Goal: Task Accomplishment & Management: Complete application form

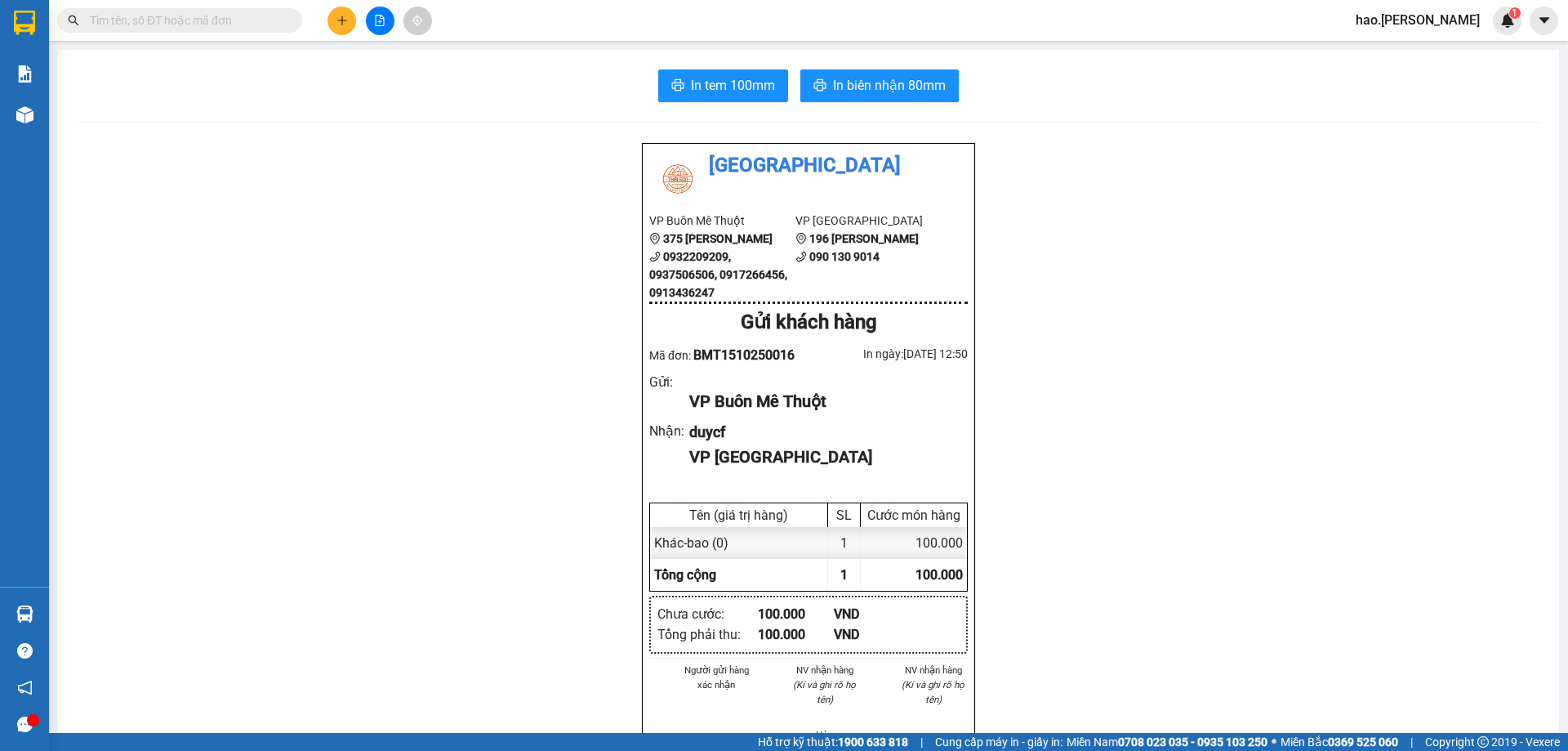
click at [332, 16] on button at bounding box center [341, 20] width 29 height 29
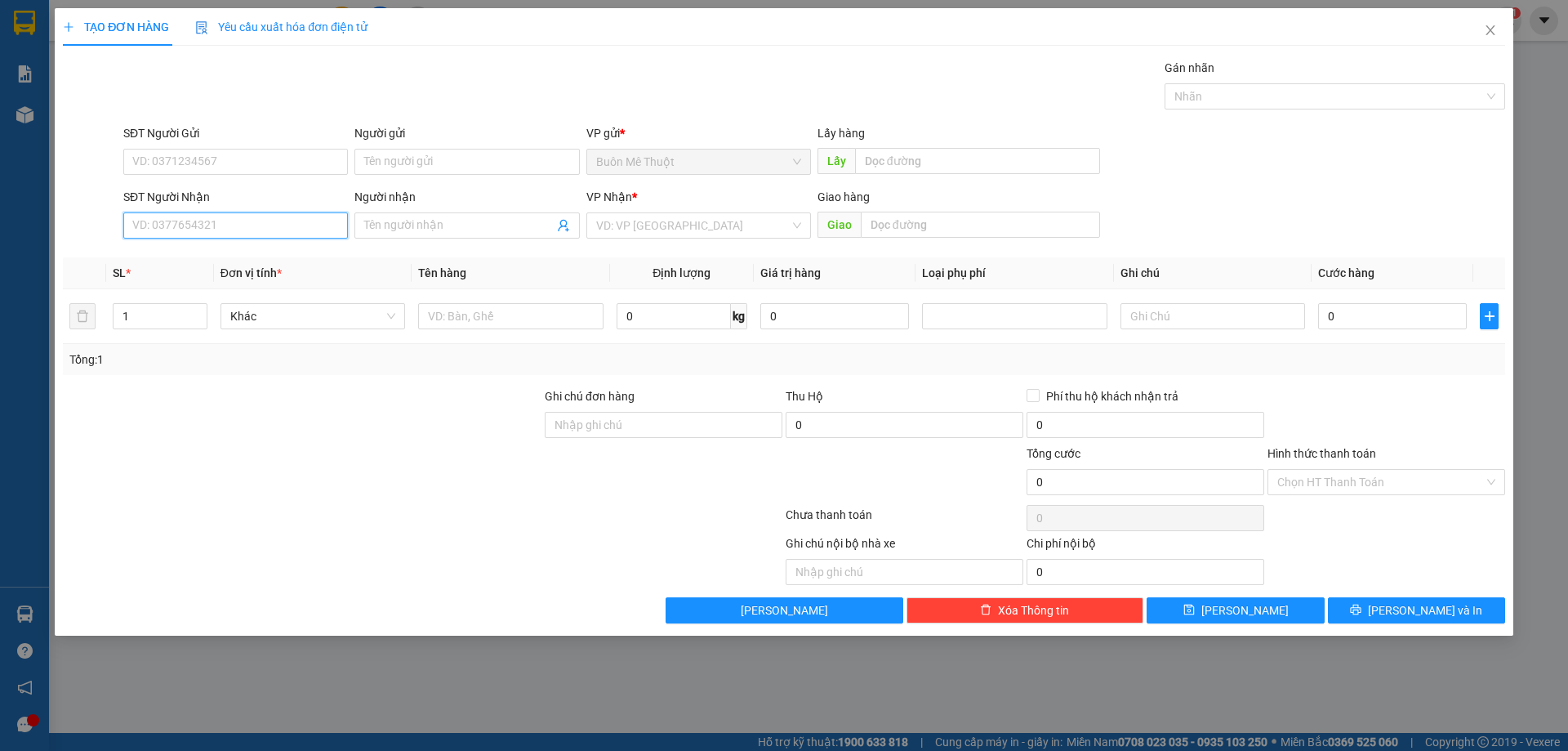
click at [256, 225] on input "SĐT Người Nhận" at bounding box center [236, 225] width 225 height 26
type input "0902665699"
click at [300, 251] on div "0902665699 - [GEOGRAPHIC_DATA]" at bounding box center [235, 258] width 205 height 18
type input "hưng lập"
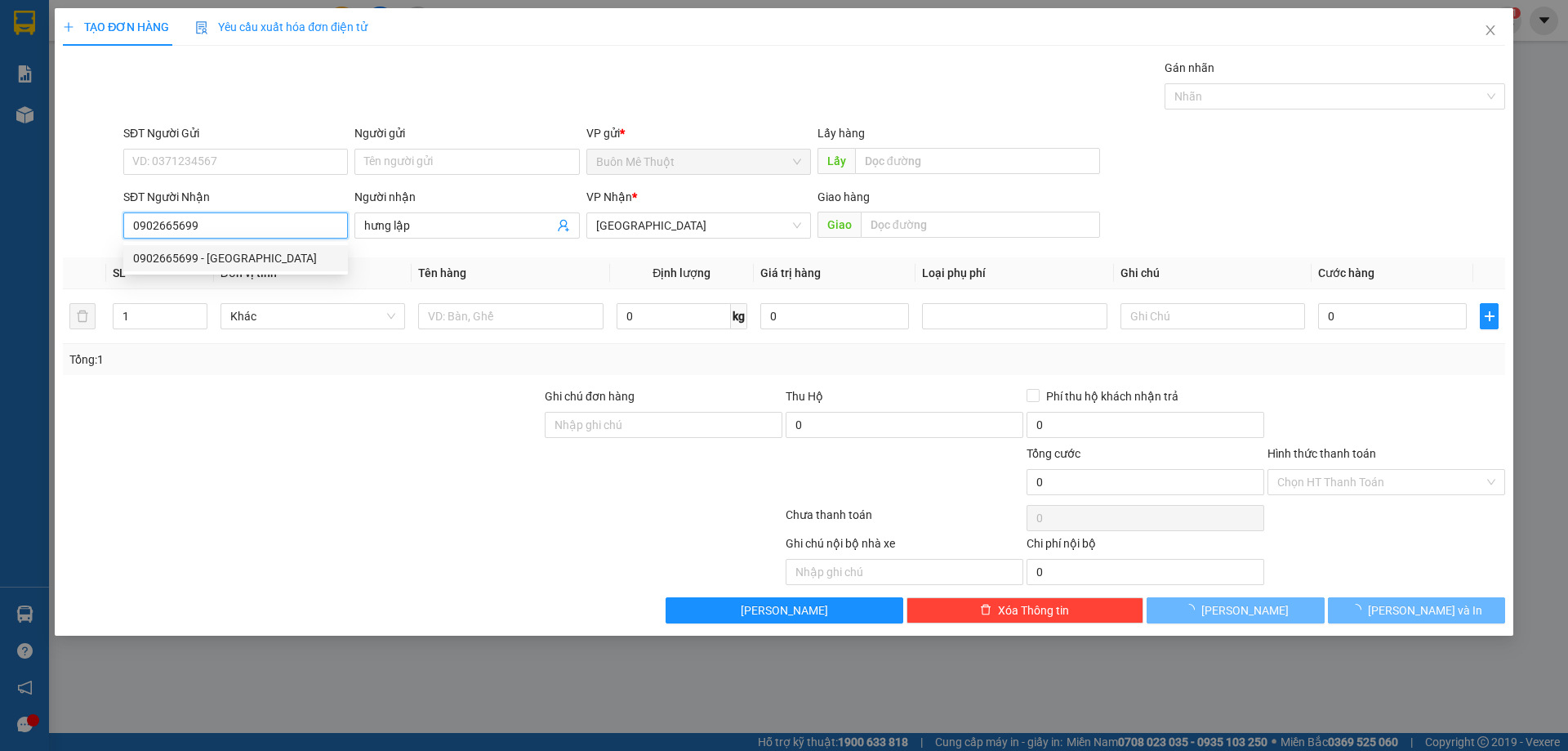
type input "30.000"
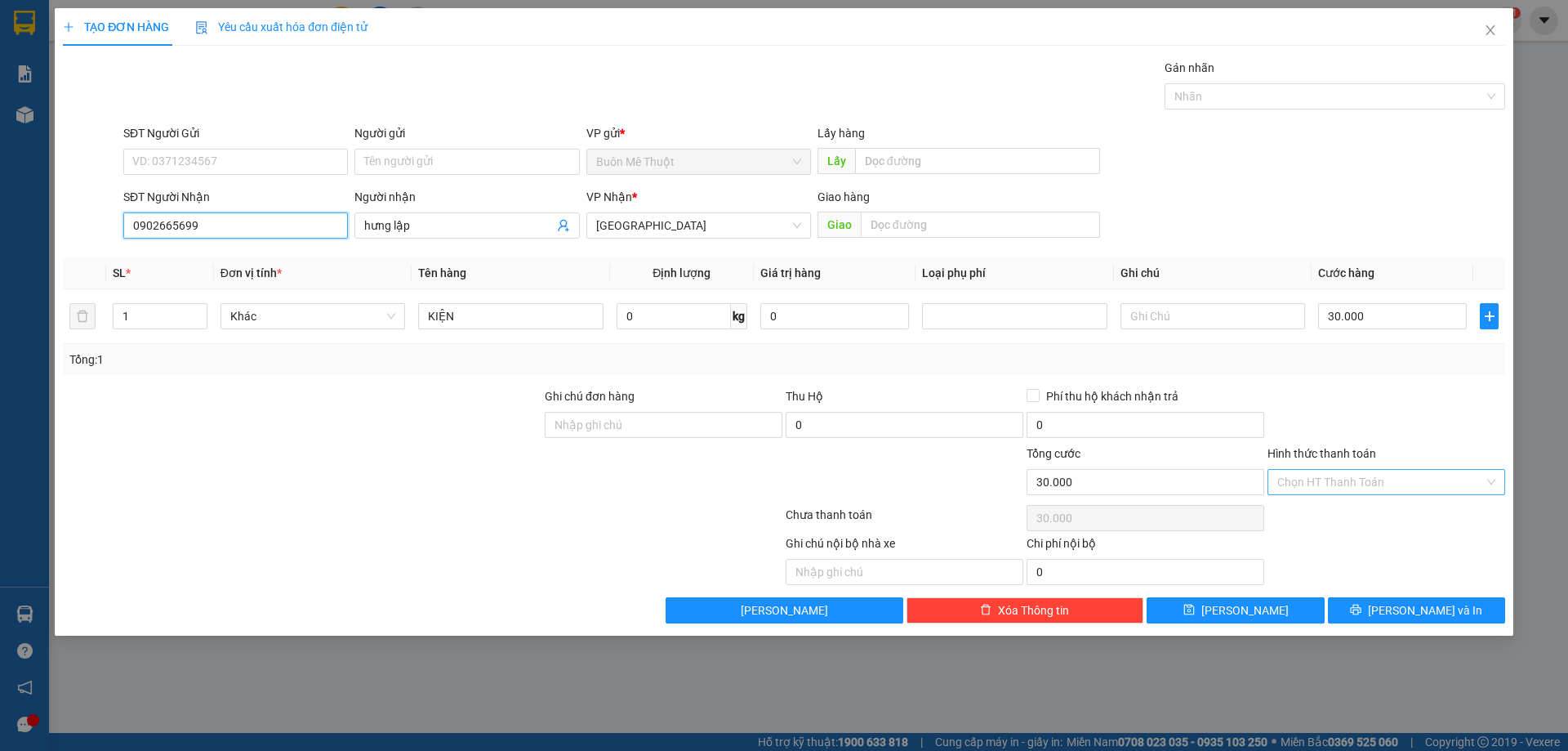
type input "0902665699"
click at [1368, 476] on input "Hình thức thanh toán" at bounding box center [1380, 482] width 206 height 24
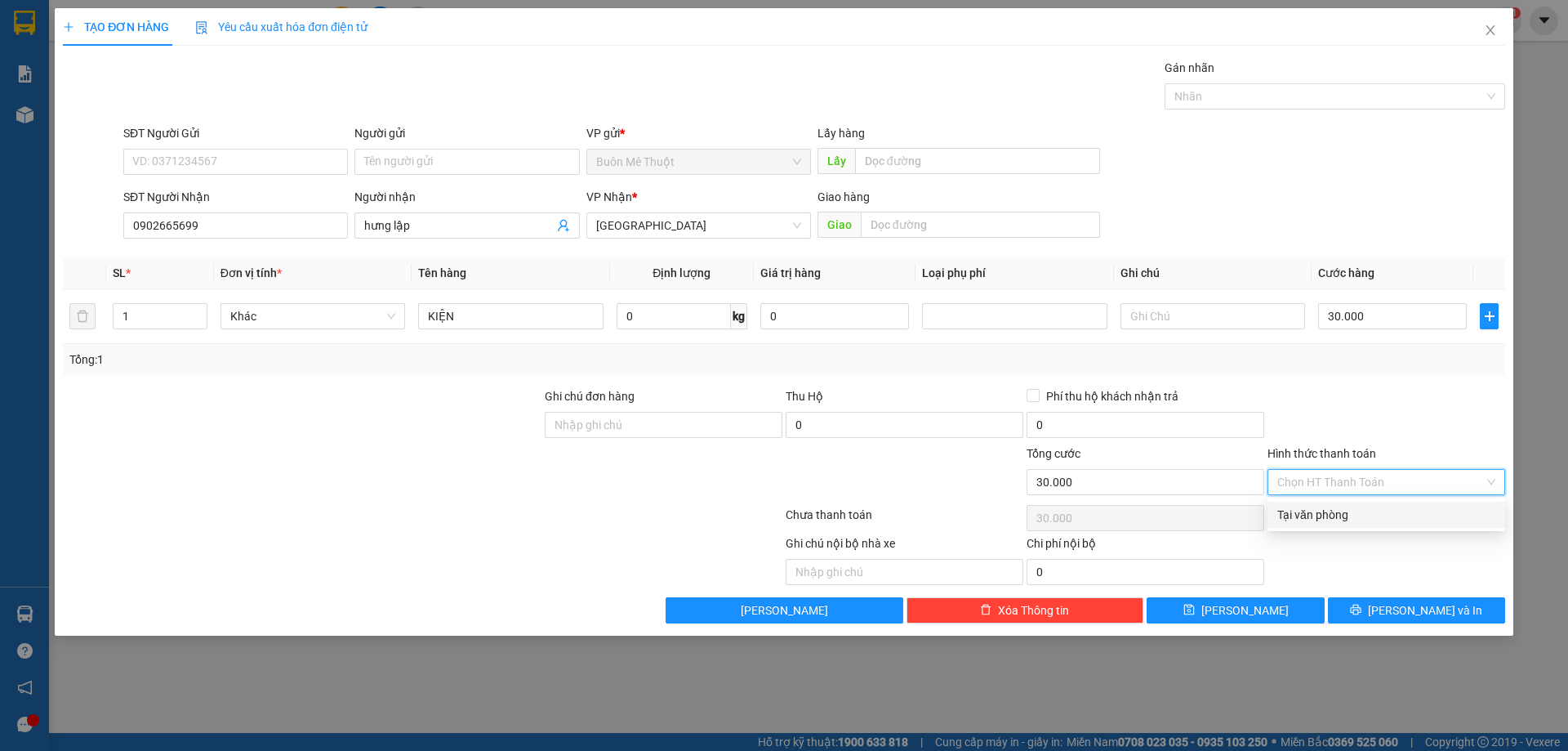
click at [1375, 538] on div "Ghi chú nội bộ nhà xe Chi phí nội bộ 0" at bounding box center [784, 559] width 1445 height 50
click at [1375, 521] on div "Chọn HT Thanh Toán" at bounding box center [1386, 517] width 241 height 33
click at [1385, 481] on input "Hình thức thanh toán" at bounding box center [1380, 482] width 206 height 24
click at [1382, 507] on div "Tại văn phòng" at bounding box center [1386, 515] width 218 height 18
type input "0"
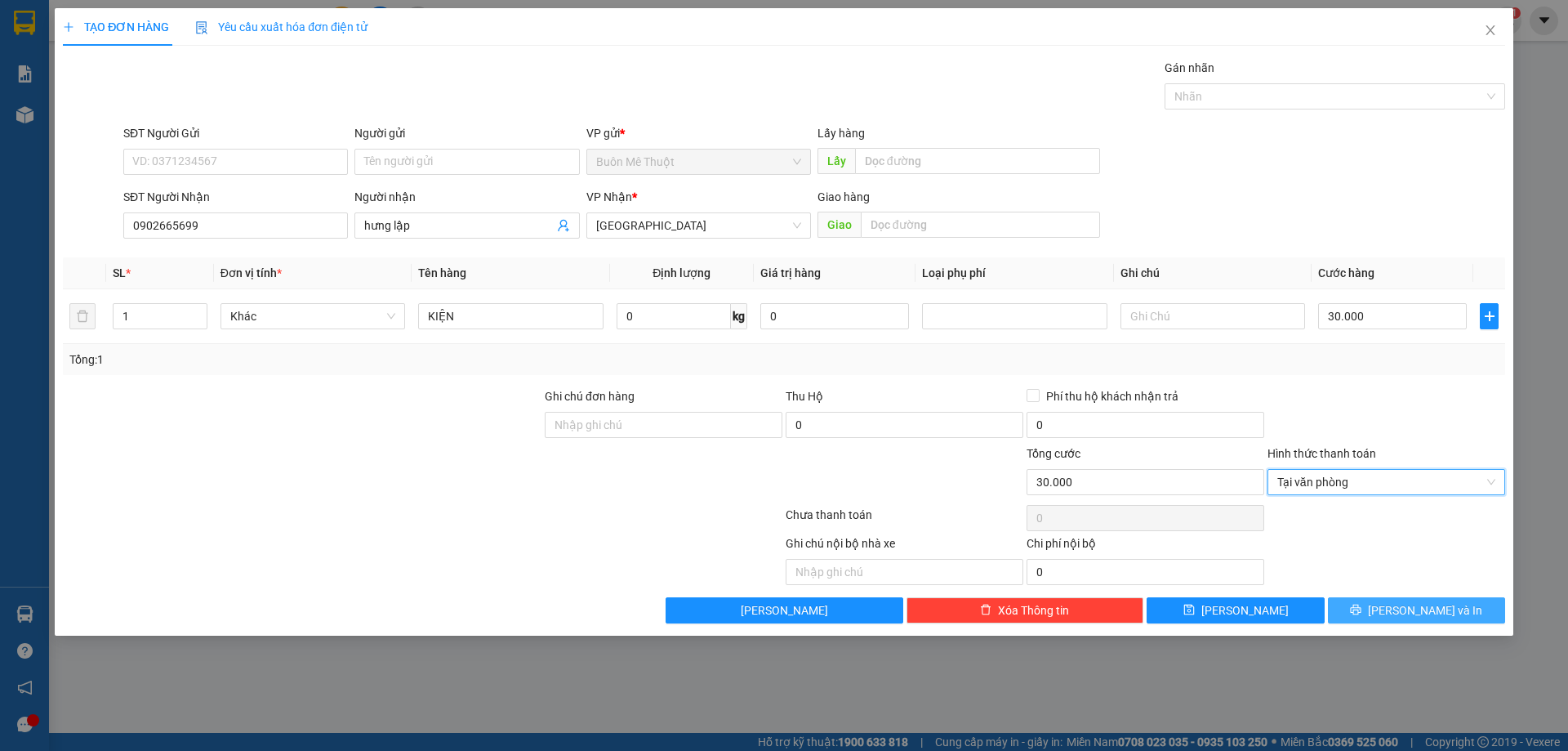
click at [1397, 608] on button "[PERSON_NAME] và In" at bounding box center [1416, 610] width 178 height 26
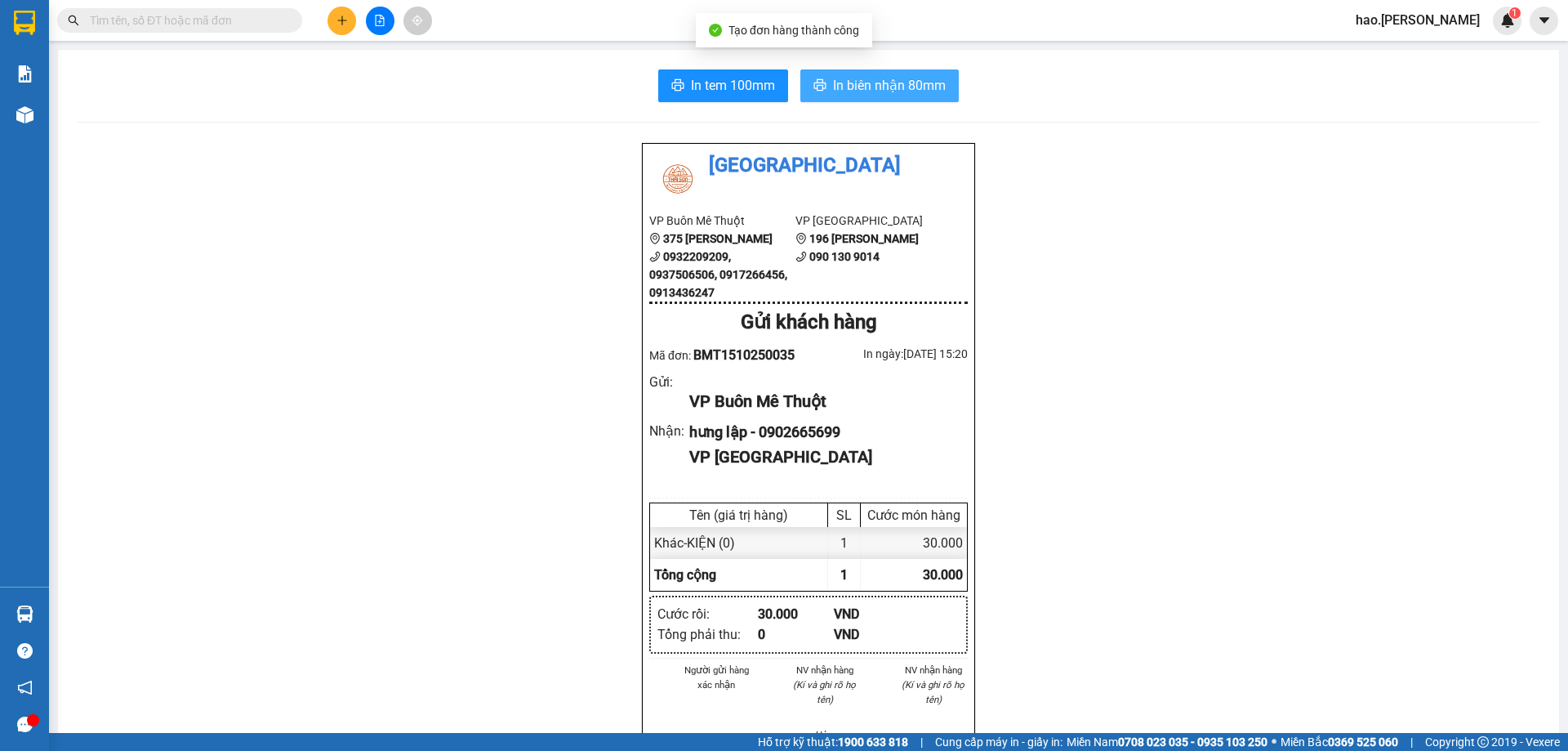
click at [907, 73] on button "In biên nhận 80mm" at bounding box center [880, 86] width 158 height 33
click at [355, 26] on div at bounding box center [379, 20] width 123 height 29
click at [349, 25] on button at bounding box center [341, 20] width 29 height 29
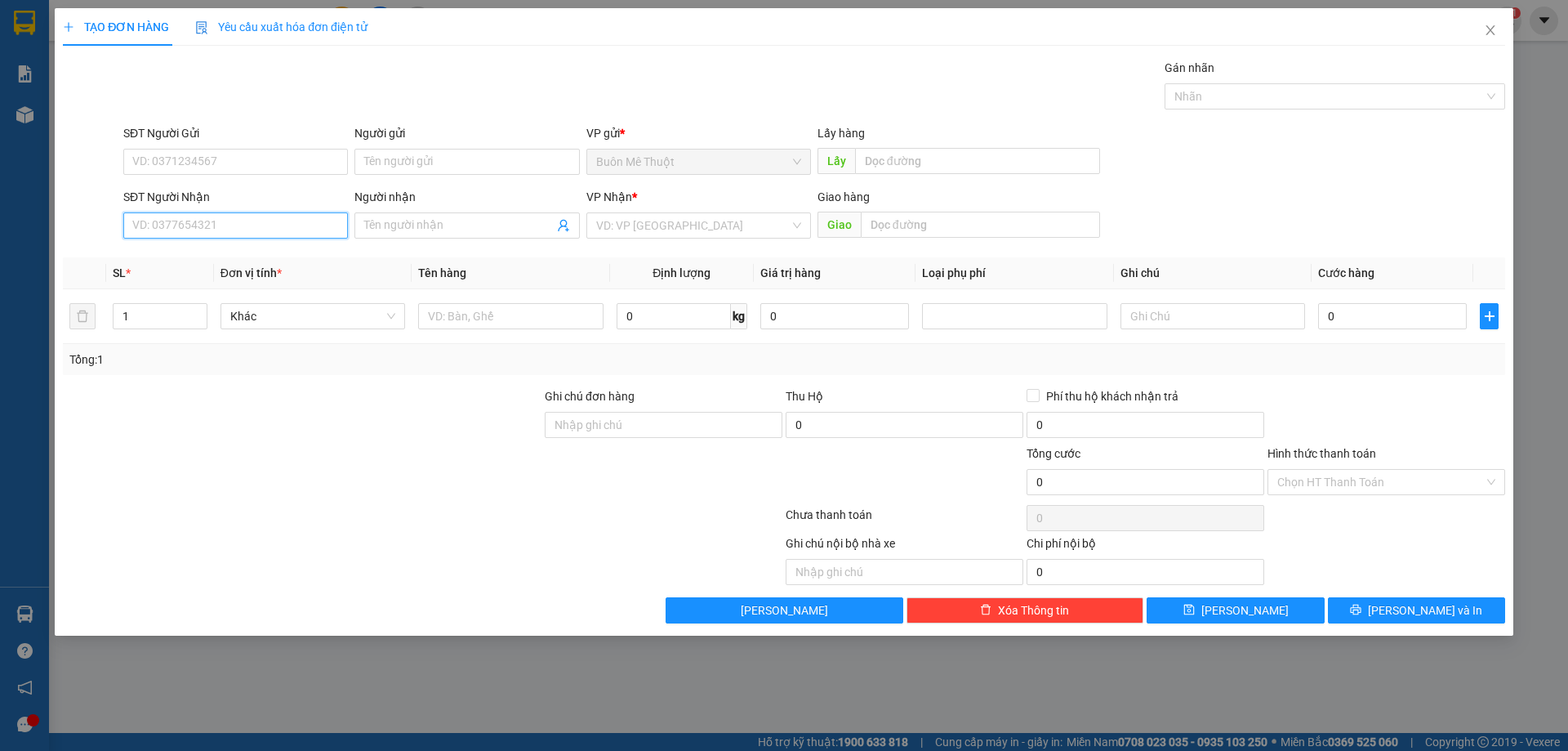
click at [244, 222] on input "SĐT Người Nhận" at bounding box center [236, 225] width 225 height 26
type input "0903011402"
click at [227, 256] on div "0903011402" at bounding box center [235, 258] width 205 height 18
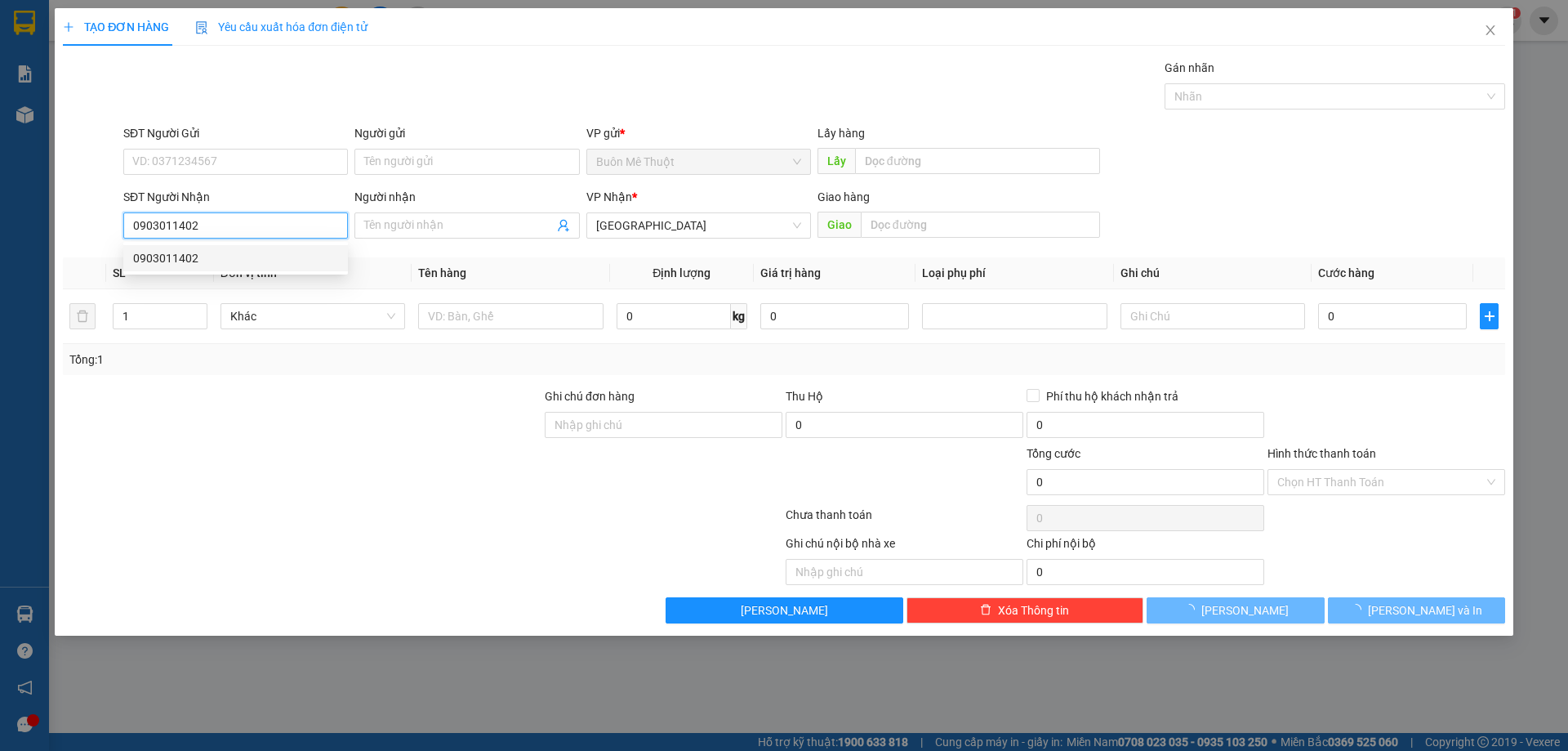
type input "100.000"
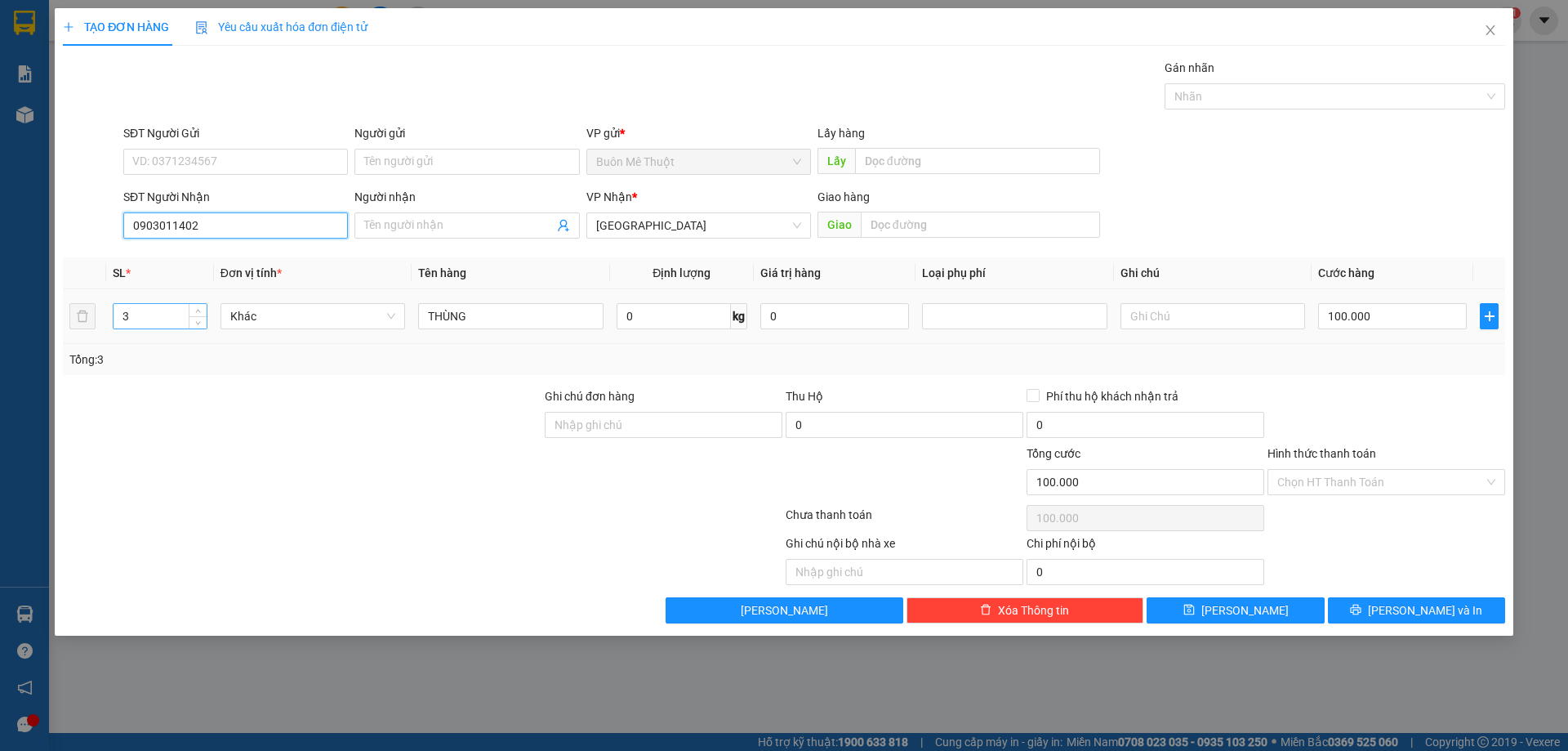
type input "0903011402"
click at [178, 315] on input "3" at bounding box center [160, 316] width 93 height 24
type input "1"
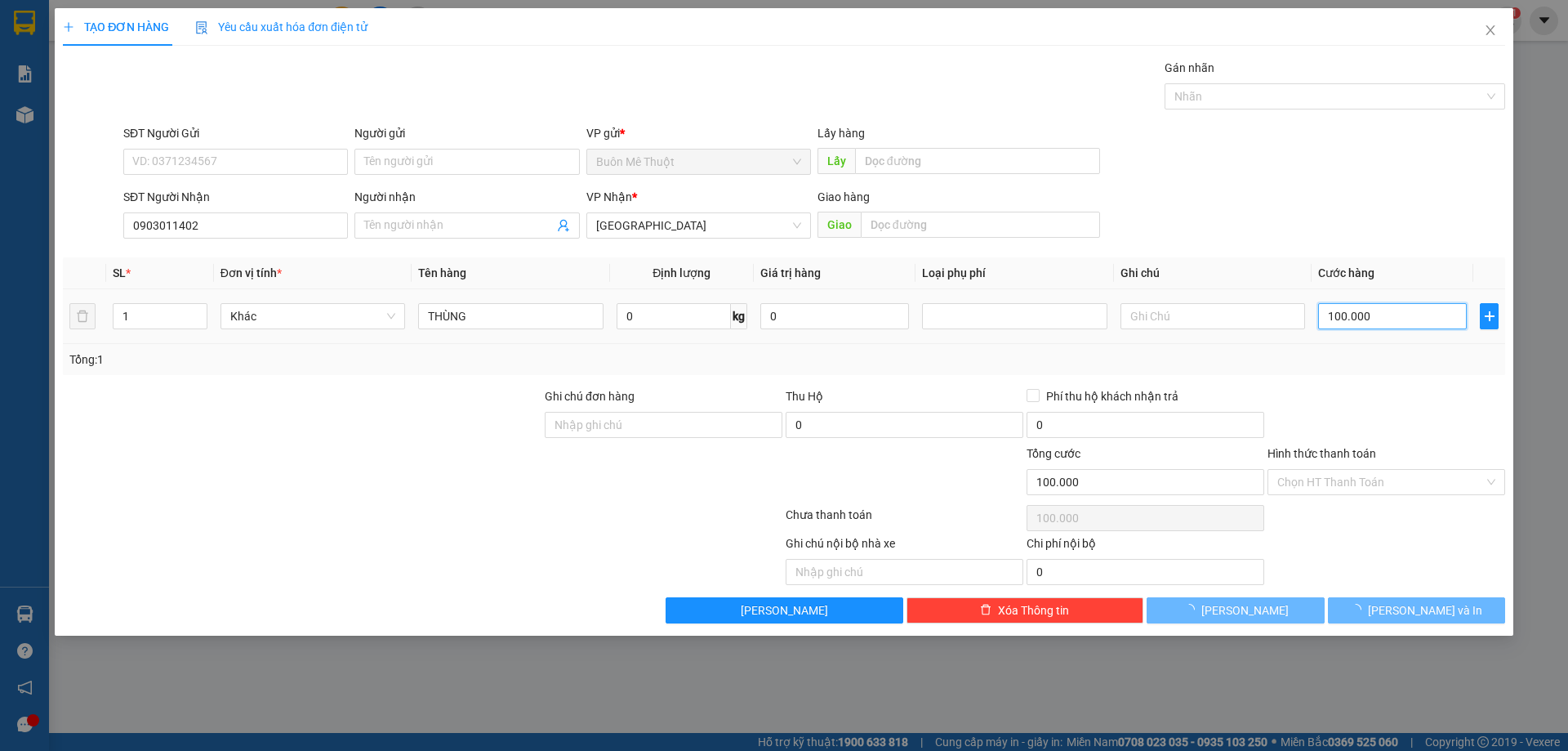
click at [1394, 320] on input "100.000" at bounding box center [1392, 316] width 149 height 26
type input "3"
type input "30"
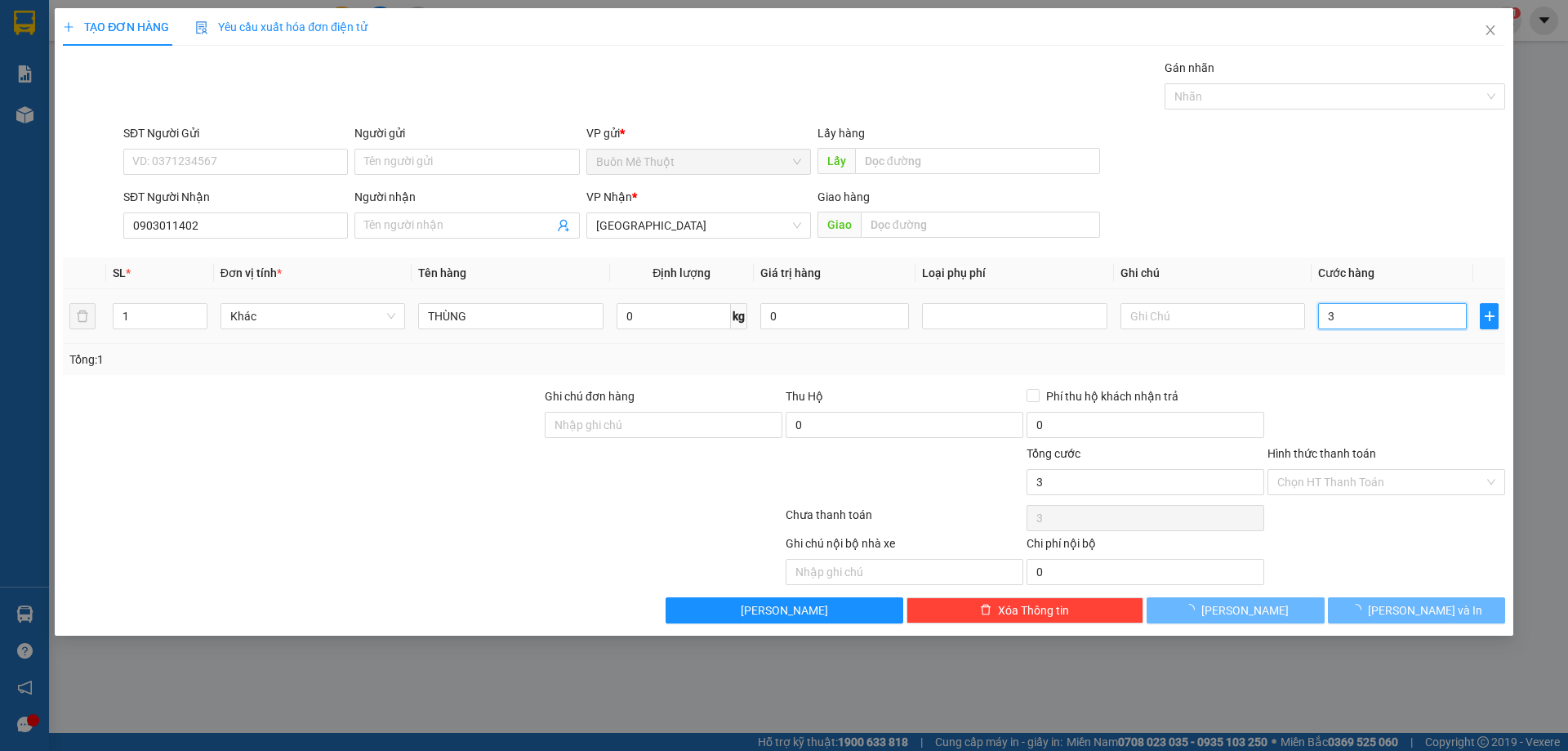
type input "30"
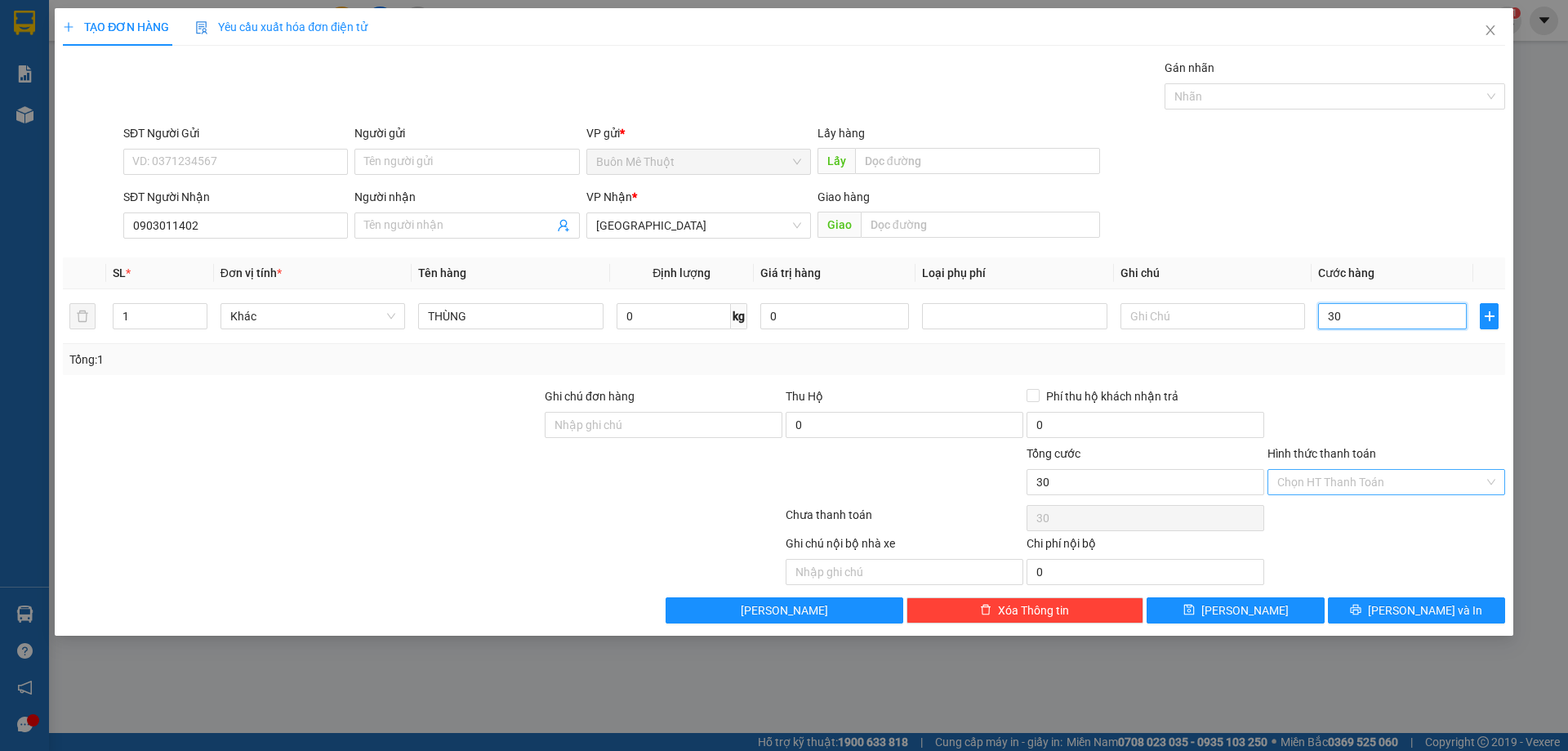
click at [1352, 469] on div "Chọn HT Thanh Toán" at bounding box center [1387, 482] width 238 height 26
type input "30"
type input "30.000"
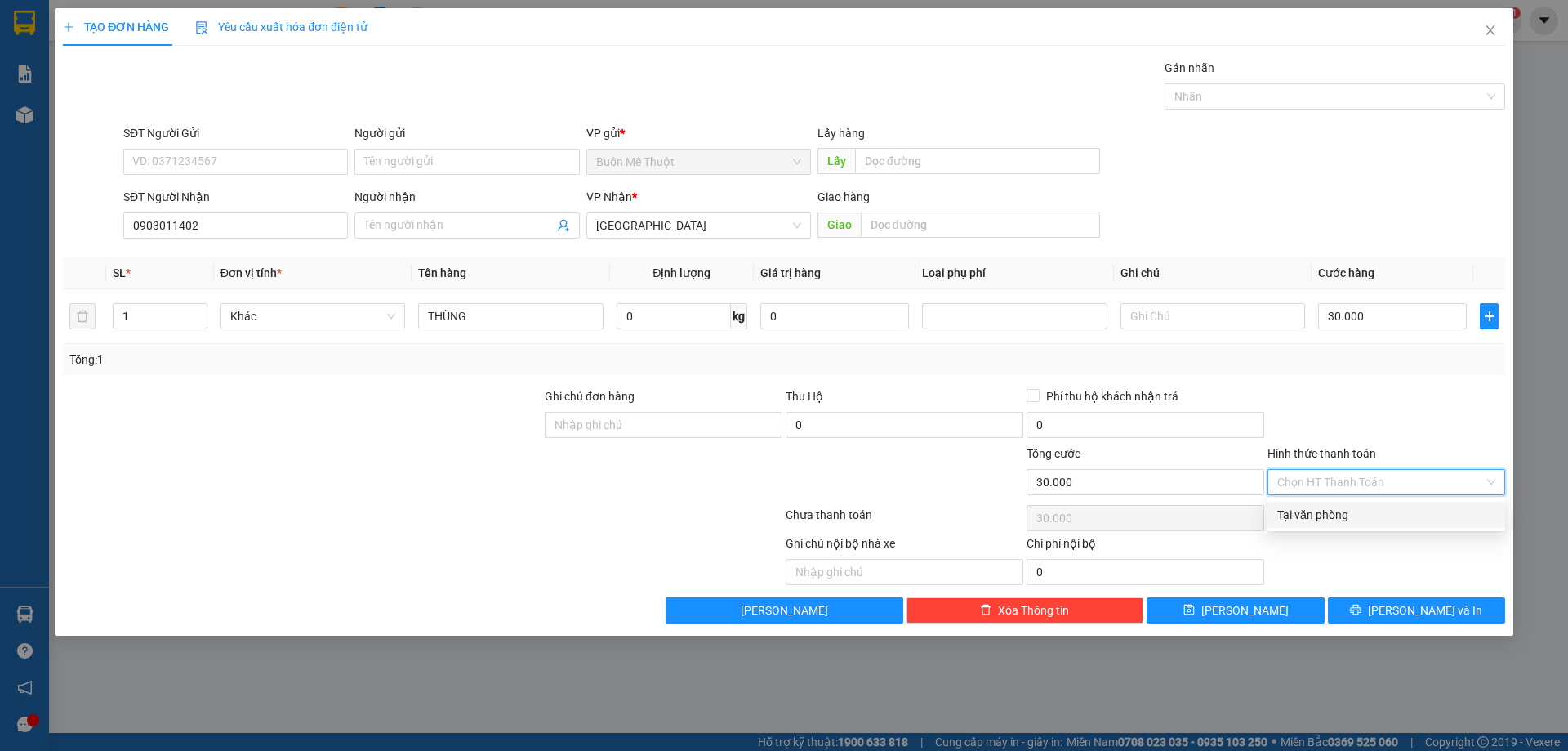
click at [1351, 514] on div "Tại văn phòng" at bounding box center [1386, 515] width 218 height 18
type input "0"
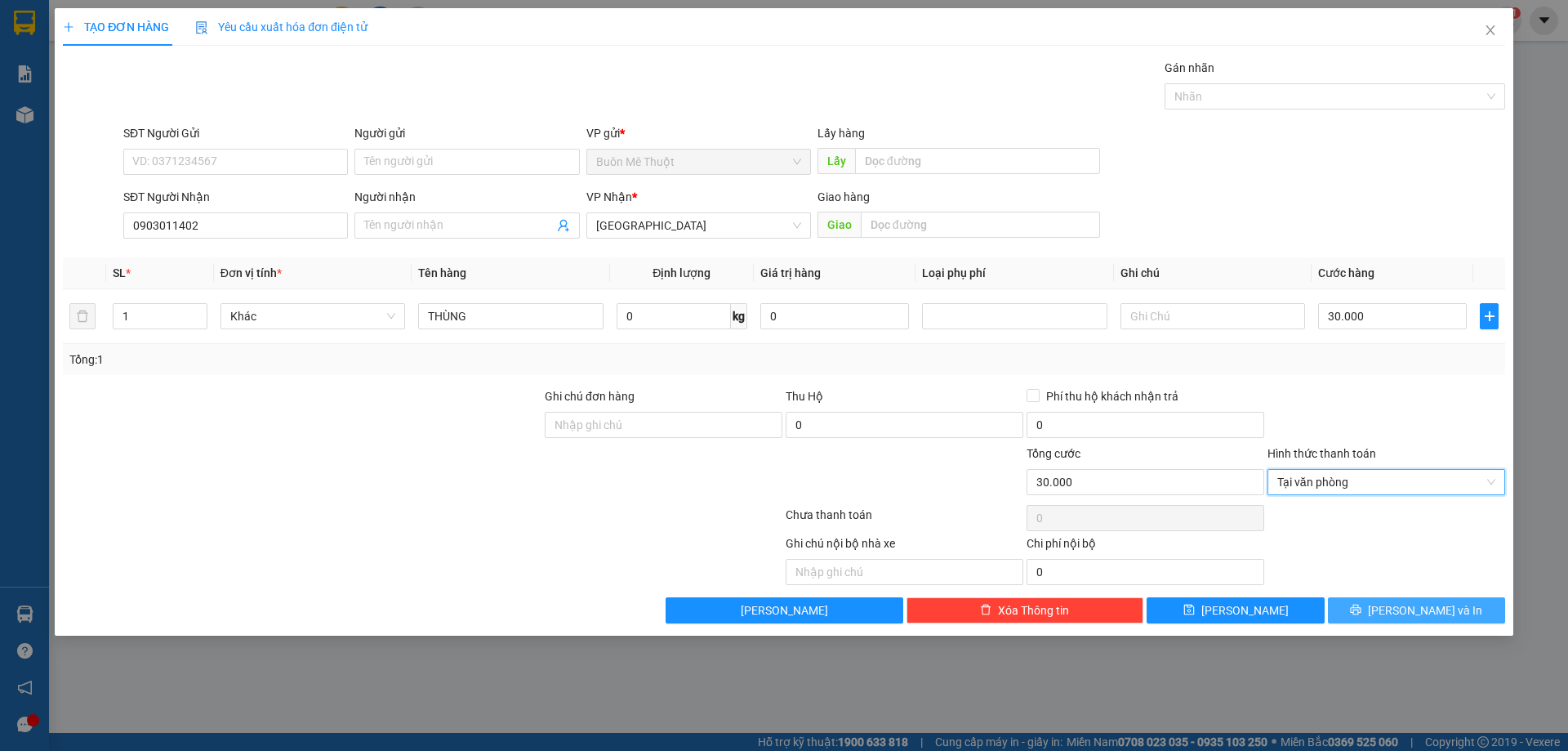
click at [1392, 601] on button "[PERSON_NAME] và In" at bounding box center [1416, 610] width 178 height 26
click at [1150, 281] on th "Ghi chú" at bounding box center [1213, 274] width 198 height 32
click at [1415, 601] on span "[PERSON_NAME] và In" at bounding box center [1425, 610] width 114 height 18
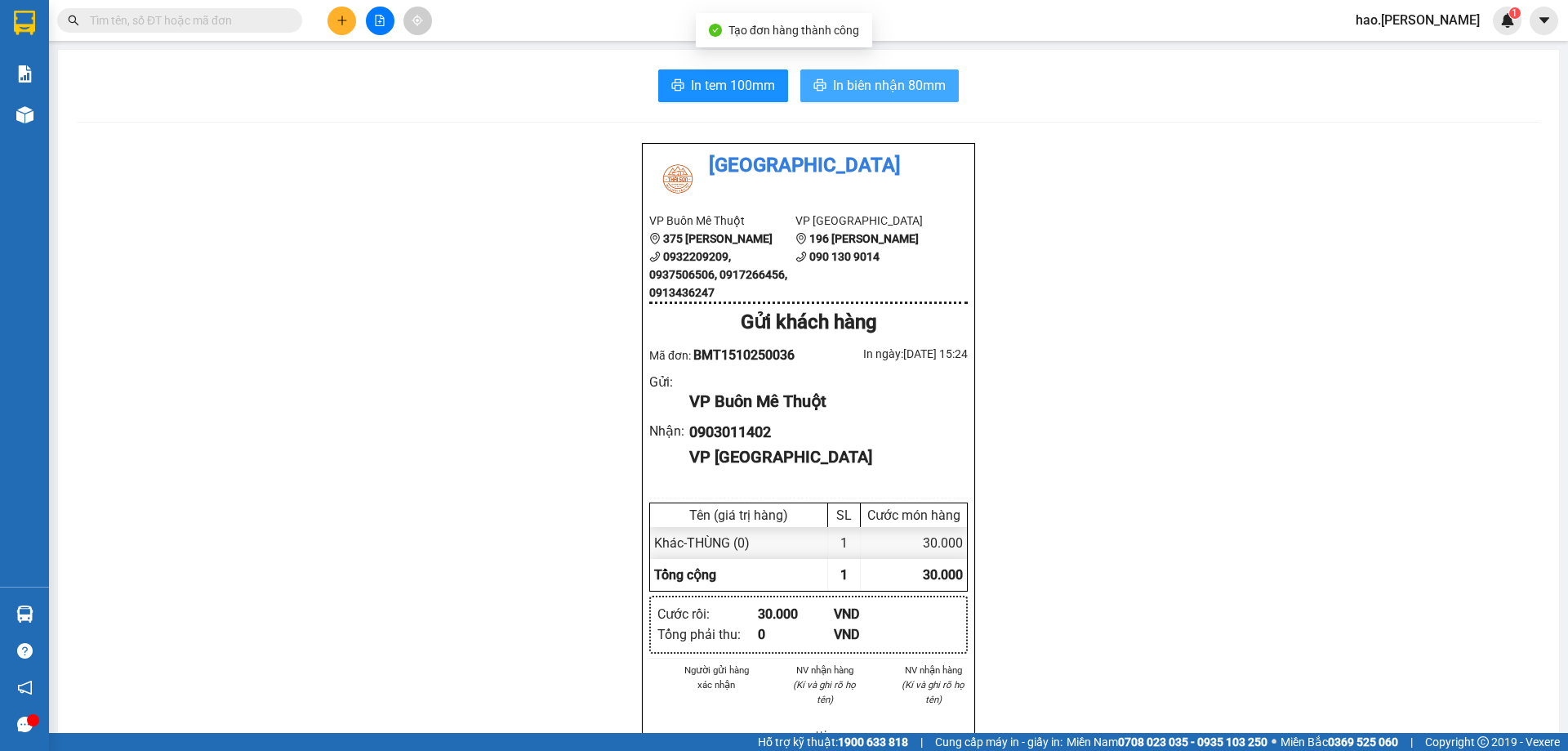
click at [883, 85] on span "In biên nhận 80mm" at bounding box center [889, 86] width 113 height 20
click at [337, 23] on icon "plus" at bounding box center [342, 20] width 11 height 11
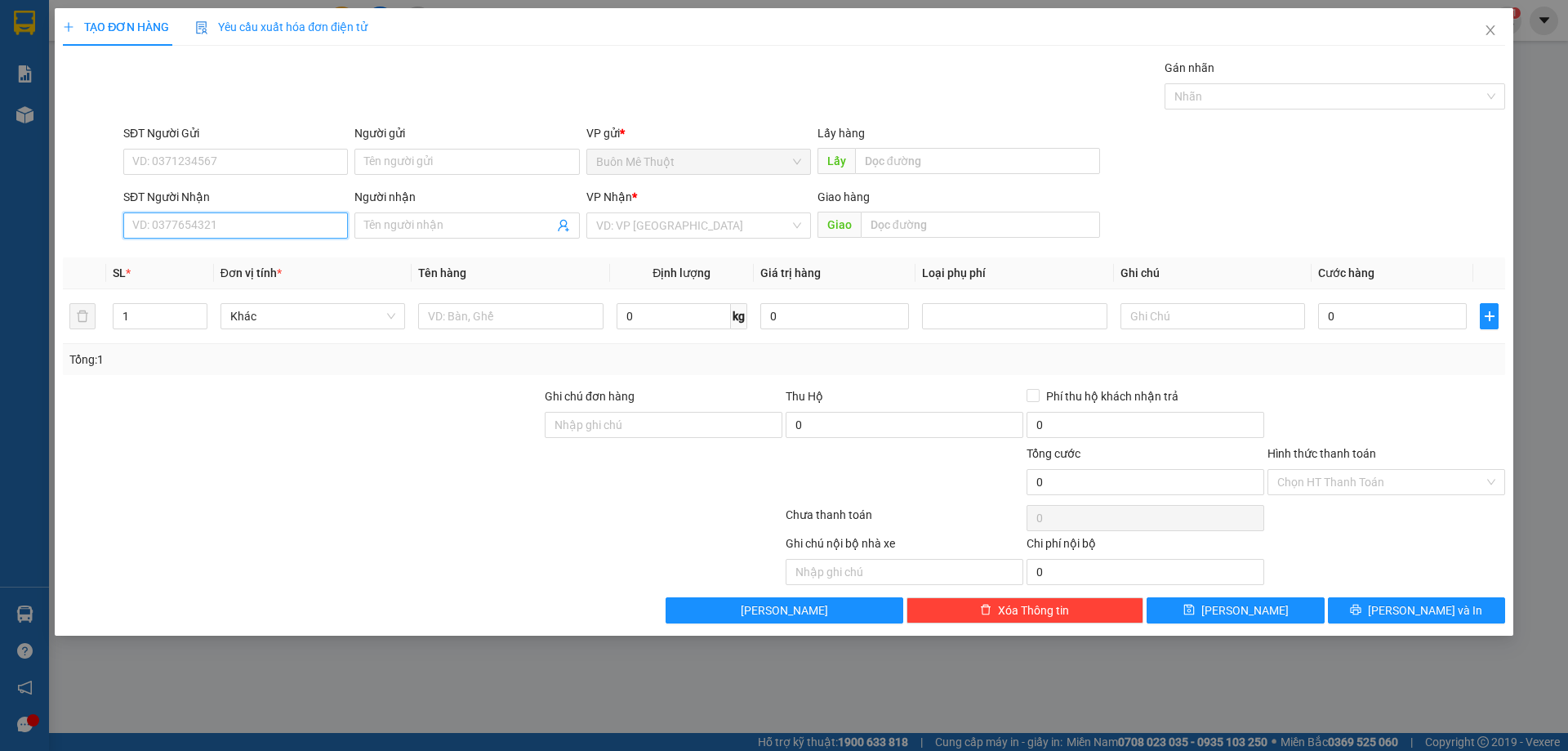
click at [178, 230] on input "SĐT Người Nhận" at bounding box center [236, 225] width 225 height 26
click at [218, 225] on input "SĐT Người Nhận" at bounding box center [236, 225] width 225 height 26
type input "0368687065"
click at [204, 253] on div "0368687065" at bounding box center [235, 258] width 205 height 18
type input "ĐIỆN BÀN"
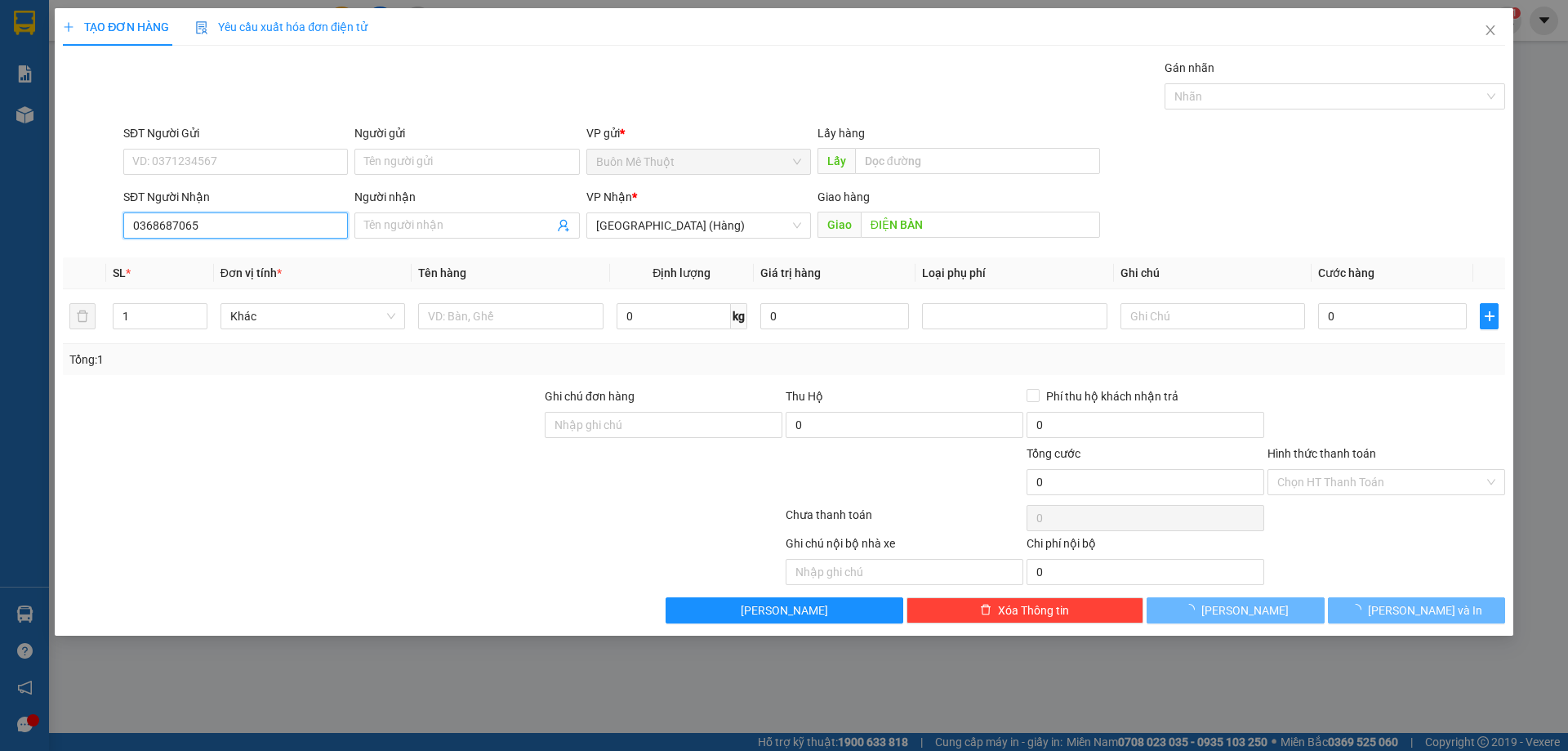
type input "30.000"
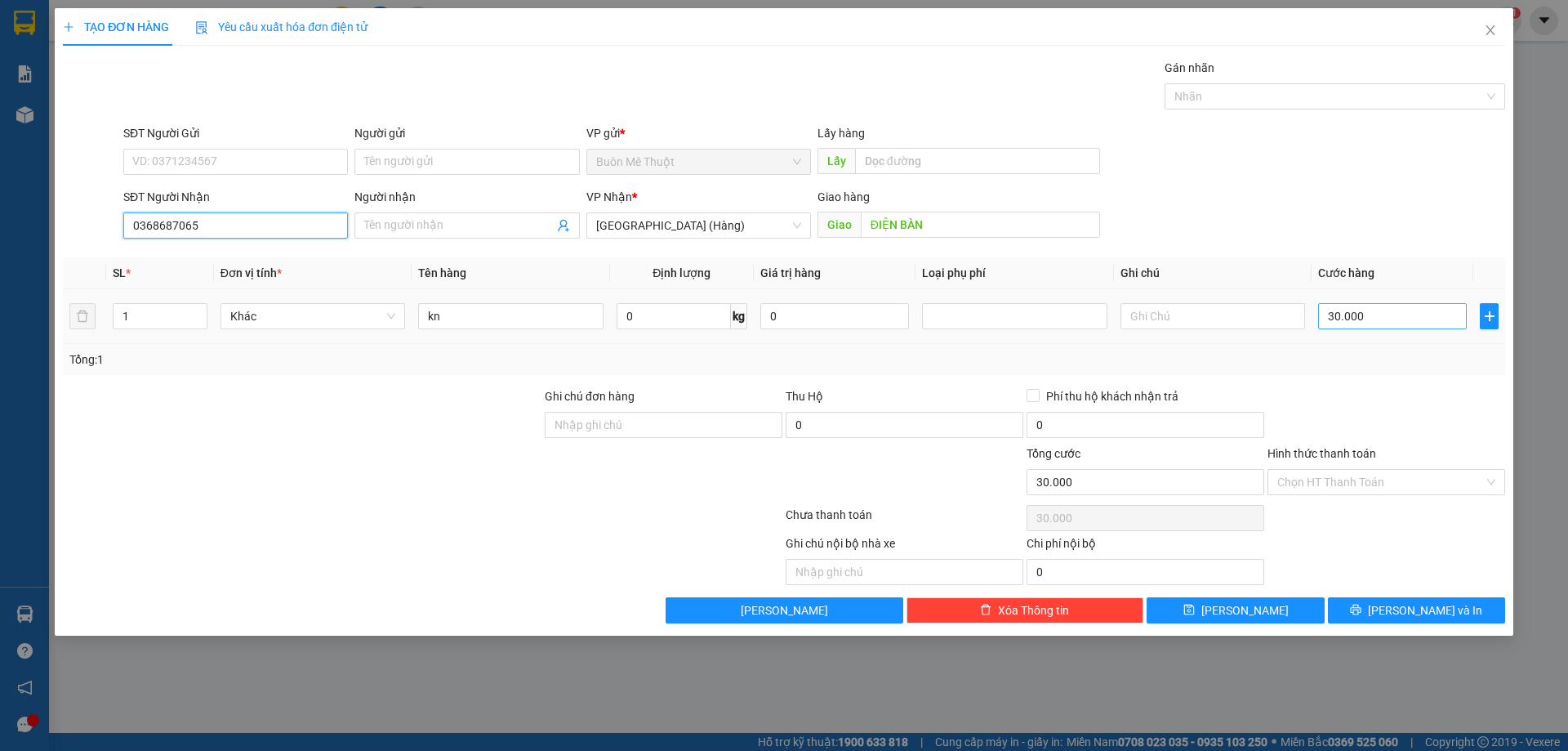
type input "0368687065"
click at [1359, 325] on input "30.000" at bounding box center [1392, 316] width 149 height 26
type input "5"
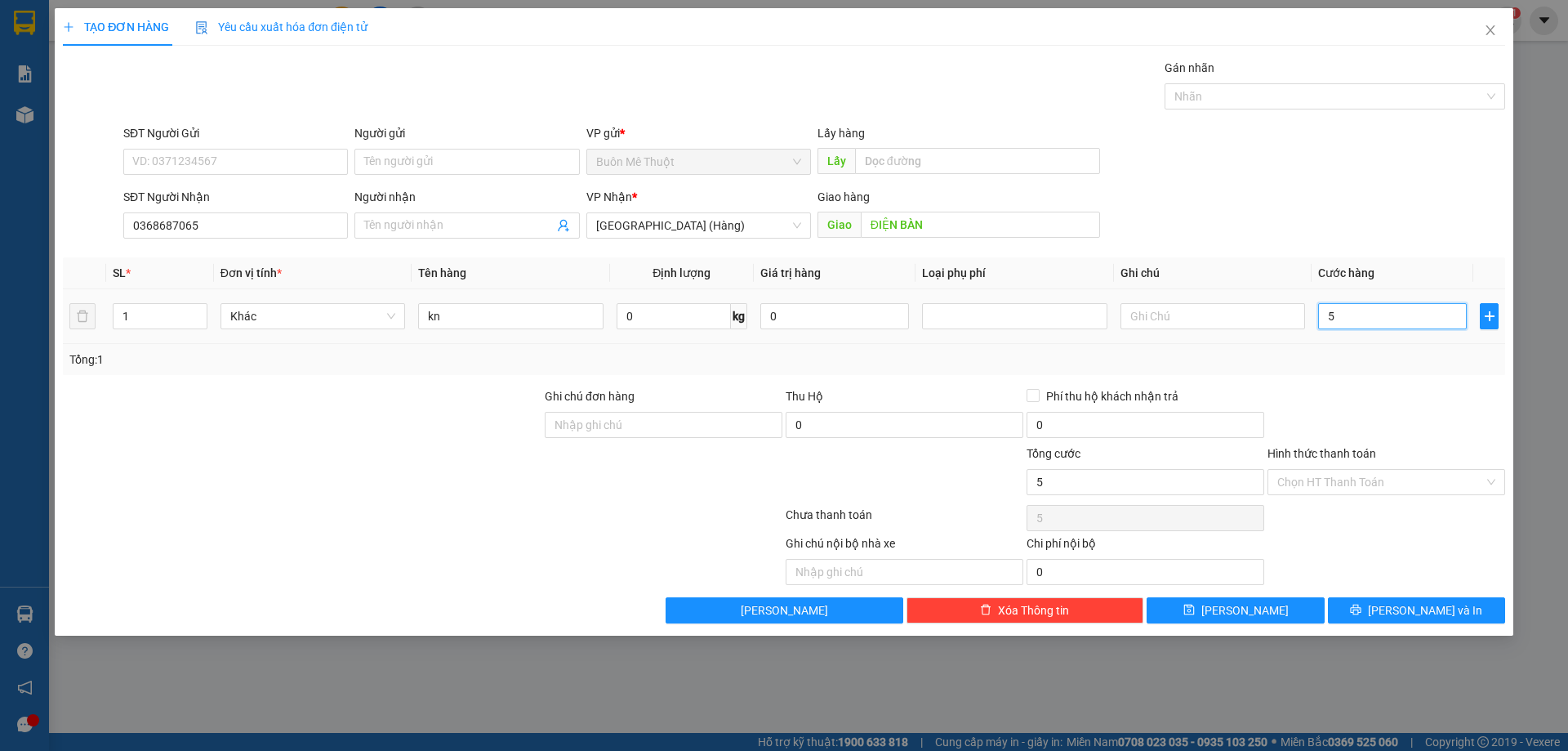
type input "50"
type input "50.000"
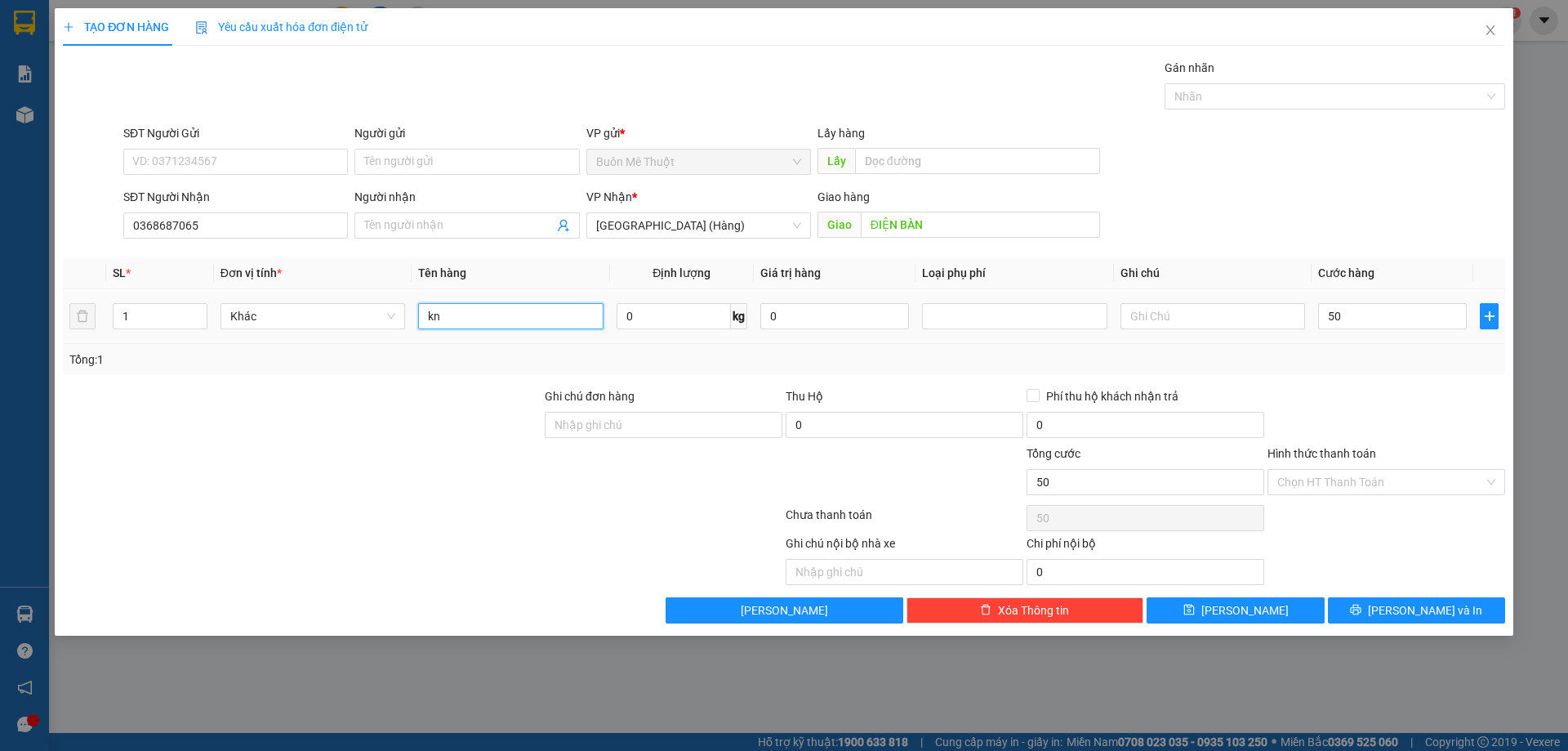
type input "50.000"
click at [484, 314] on input "kn" at bounding box center [511, 316] width 184 height 26
type input "k"
type input "KIỆN"
click at [1371, 467] on div "Hình thức thanh toán" at bounding box center [1387, 457] width 238 height 24
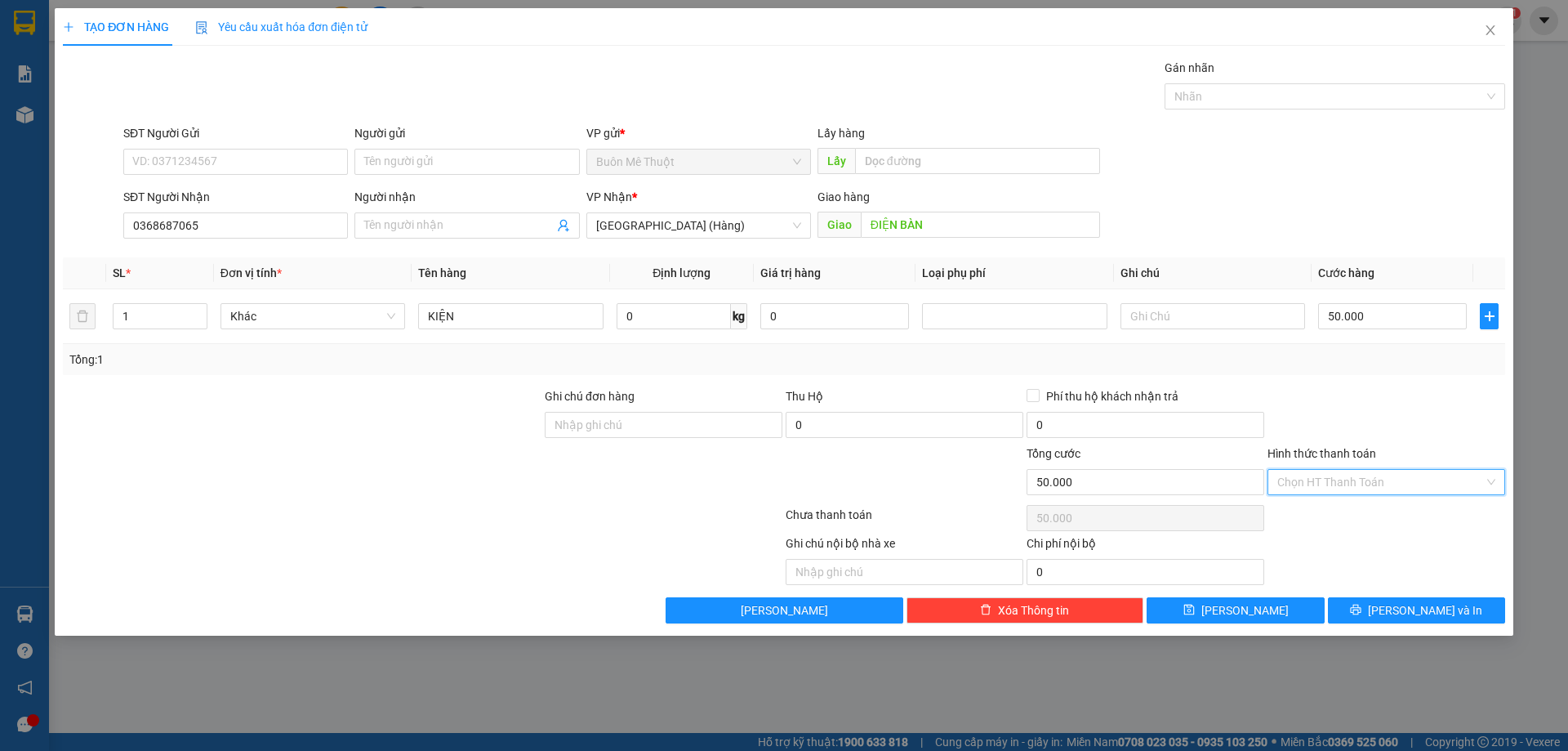
click at [1372, 479] on input "Hình thức thanh toán" at bounding box center [1380, 482] width 206 height 24
drag, startPoint x: 1339, startPoint y: 530, endPoint x: 1401, endPoint y: 406, distance: 138.6
click at [1401, 406] on div "Transit Pickup Surcharge Ids Transit Deliver Surcharge Ids Transit Deliver Surc…" at bounding box center [784, 341] width 1442 height 565
click at [1401, 406] on div at bounding box center [1386, 415] width 241 height 57
click at [1421, 627] on div "TẠO ĐƠN HÀNG Yêu cầu xuất hóa đơn điện tử Transit Pickup Surcharge Ids Transit …" at bounding box center [784, 322] width 1458 height 627
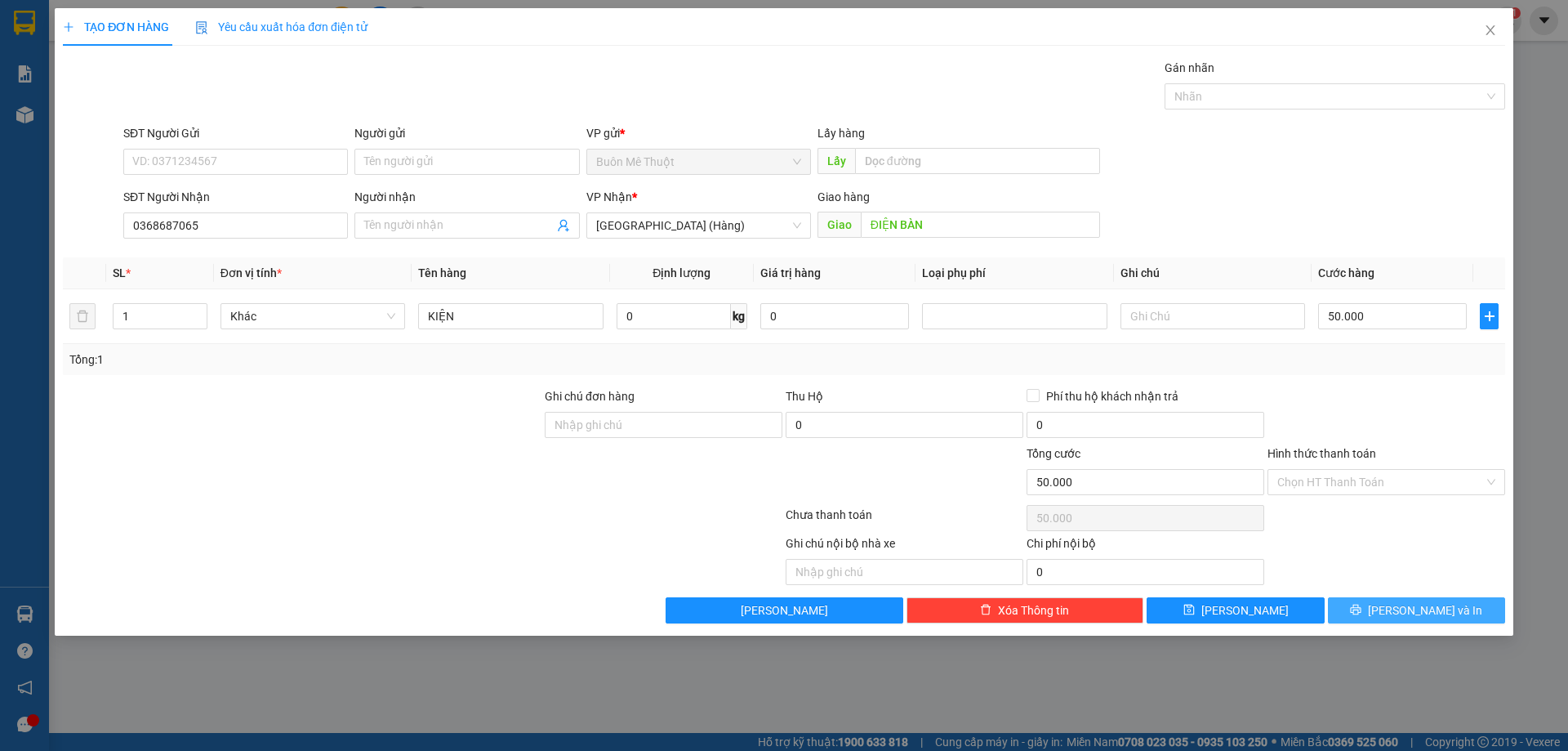
click at [1425, 610] on span "[PERSON_NAME] và In" at bounding box center [1425, 610] width 114 height 18
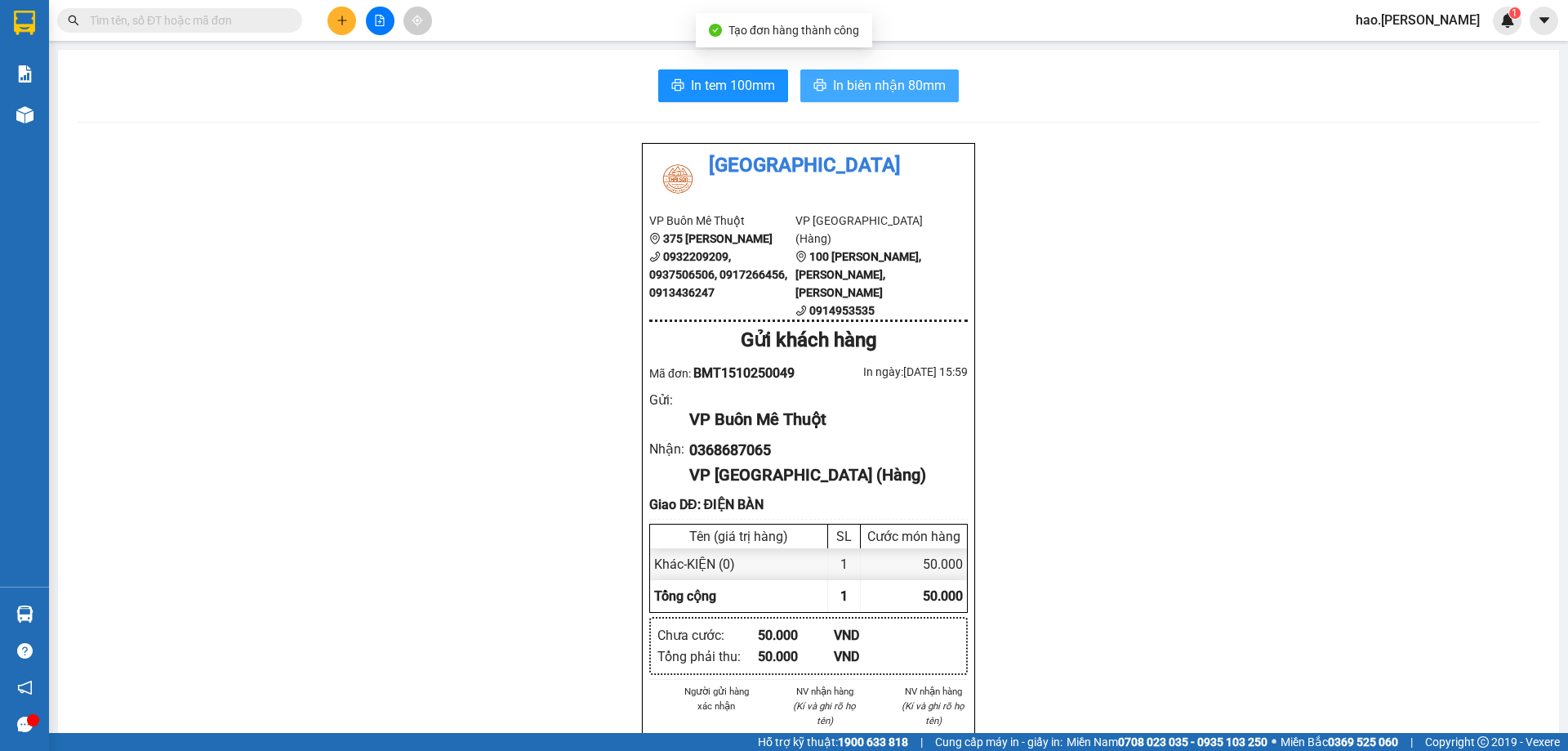
click at [846, 89] on span "In biên nhận 80mm" at bounding box center [889, 86] width 113 height 20
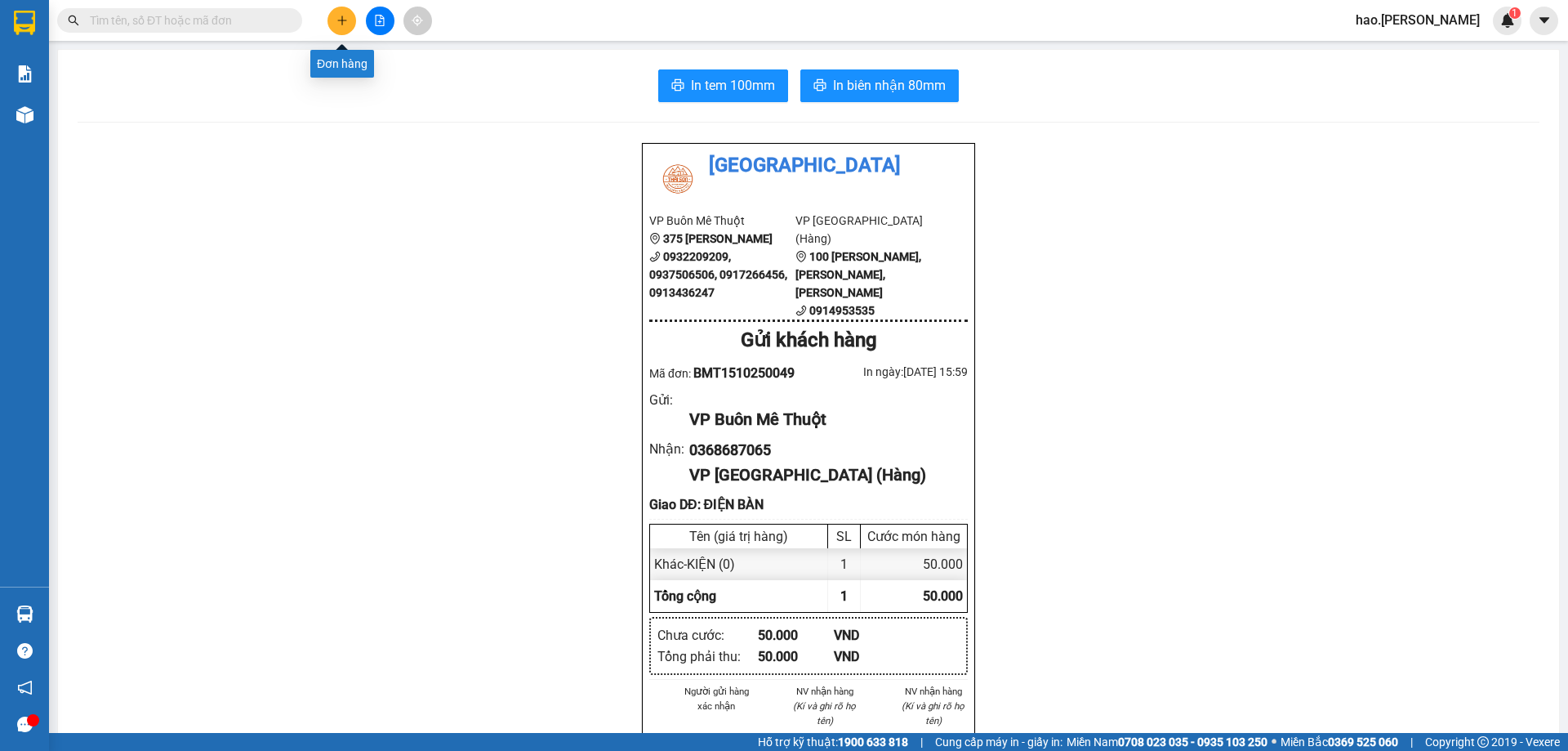
click at [341, 16] on icon "plus" at bounding box center [342, 20] width 11 height 11
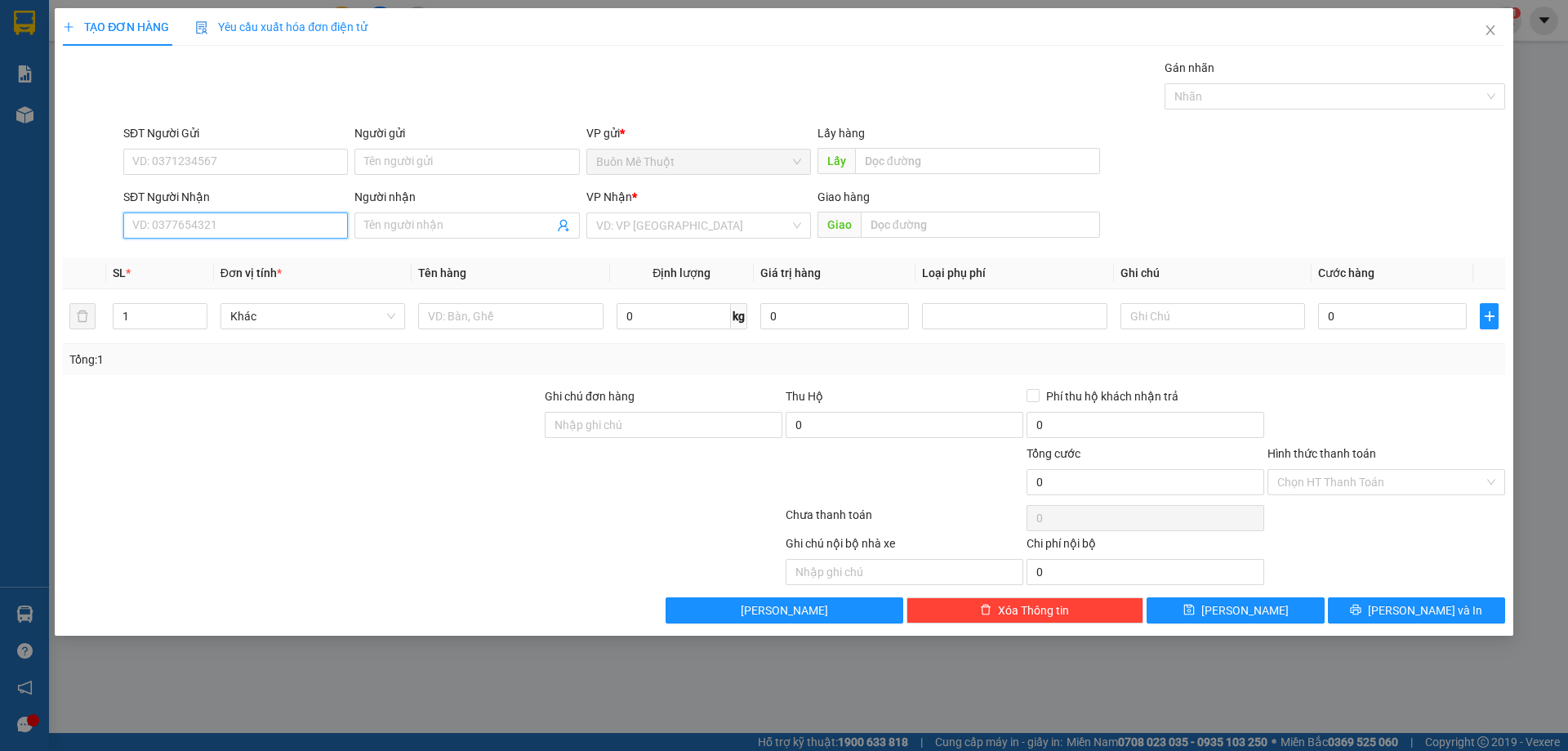
click at [259, 220] on input "SĐT Người Nhận" at bounding box center [236, 225] width 225 height 26
type input "0976619301"
click at [650, 224] on input "search" at bounding box center [693, 225] width 193 height 24
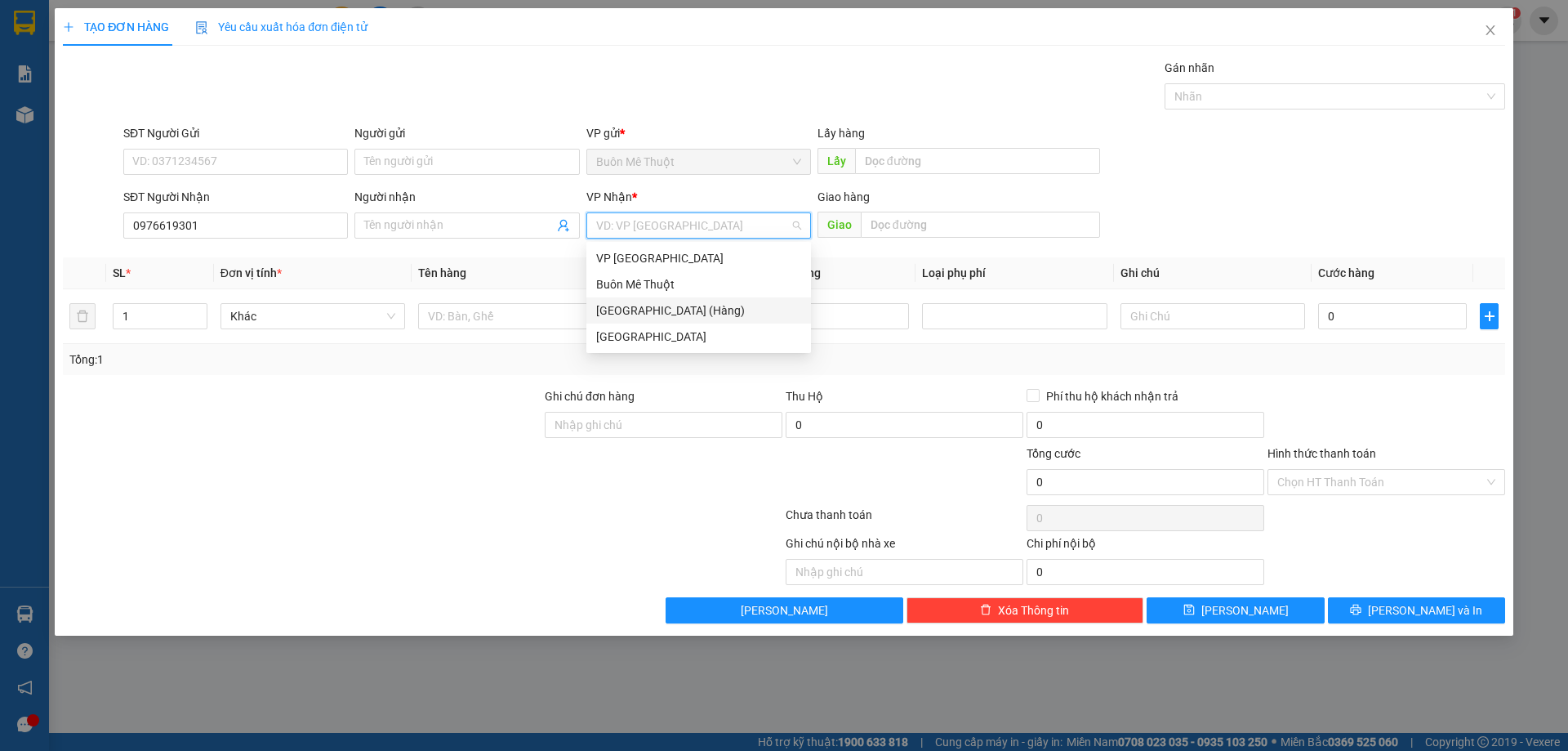
click at [636, 307] on div "[GEOGRAPHIC_DATA] (Hàng)" at bounding box center [698, 310] width 205 height 18
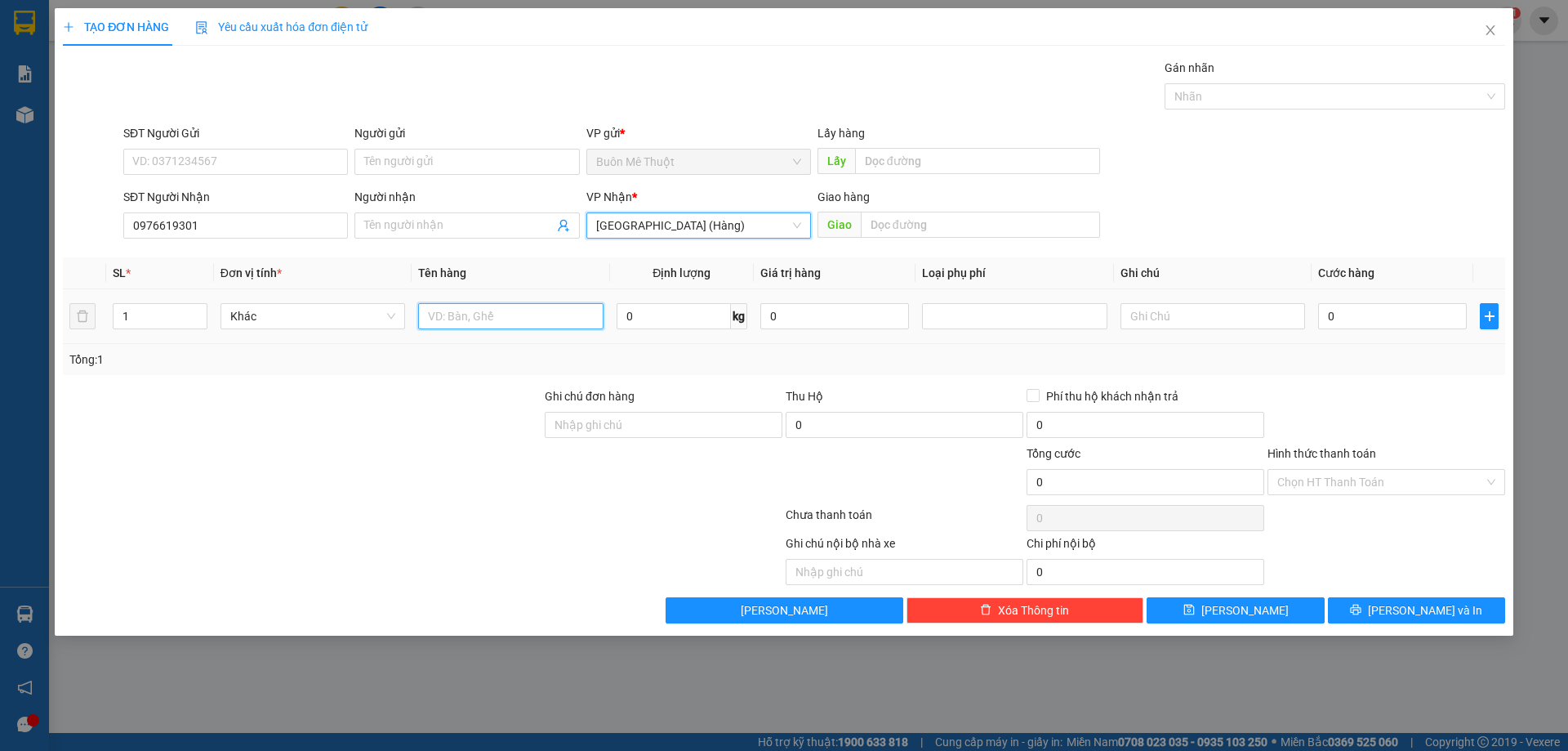
click at [482, 315] on input "text" at bounding box center [511, 316] width 184 height 26
click at [497, 305] on input "text" at bounding box center [511, 316] width 184 height 26
type input "S"
type input "HS"
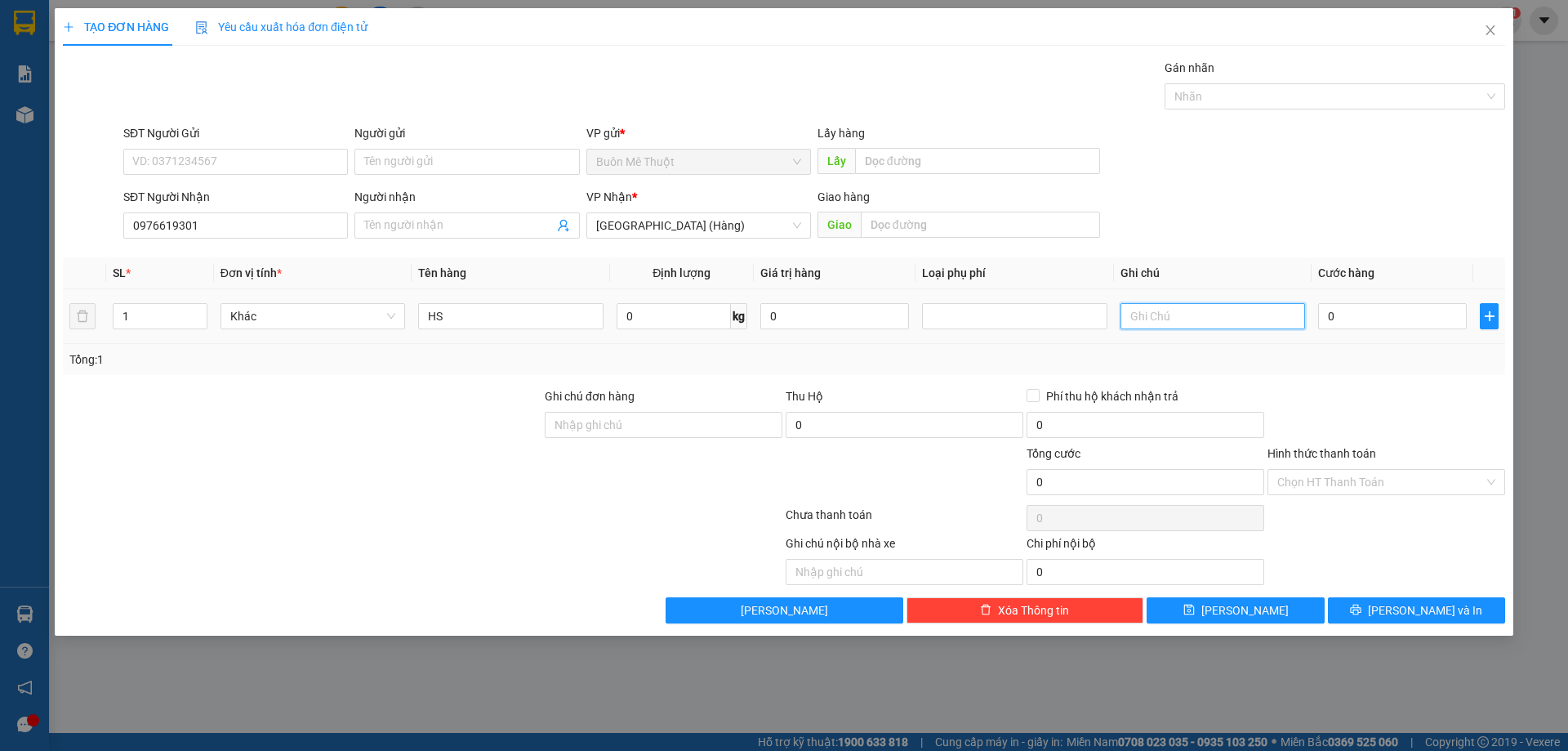
click at [1161, 326] on input "text" at bounding box center [1213, 316] width 184 height 26
type input "GTN 50"
click at [1349, 316] on input "0" at bounding box center [1392, 316] width 149 height 26
type input "1"
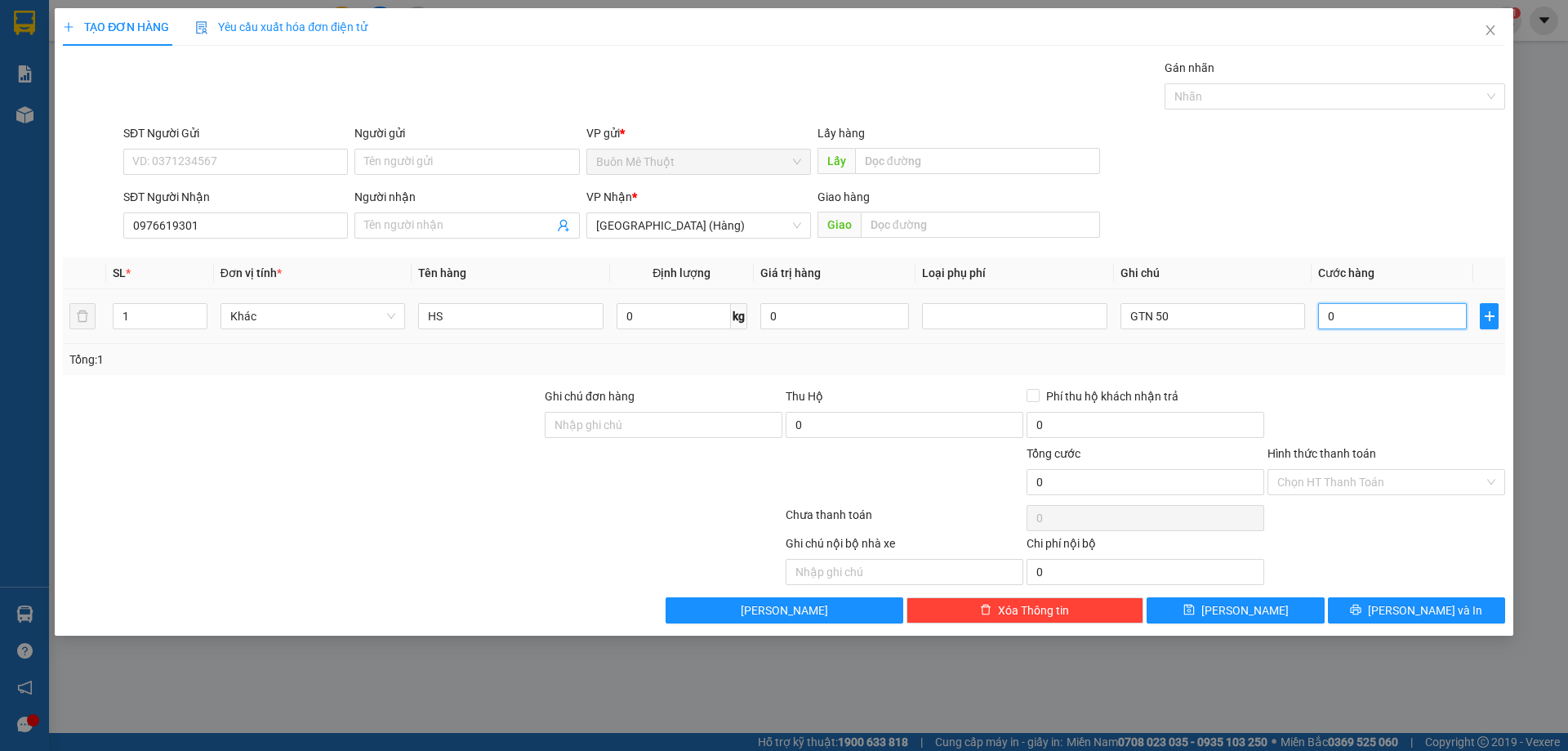
type input "1"
type input "10"
type input "100"
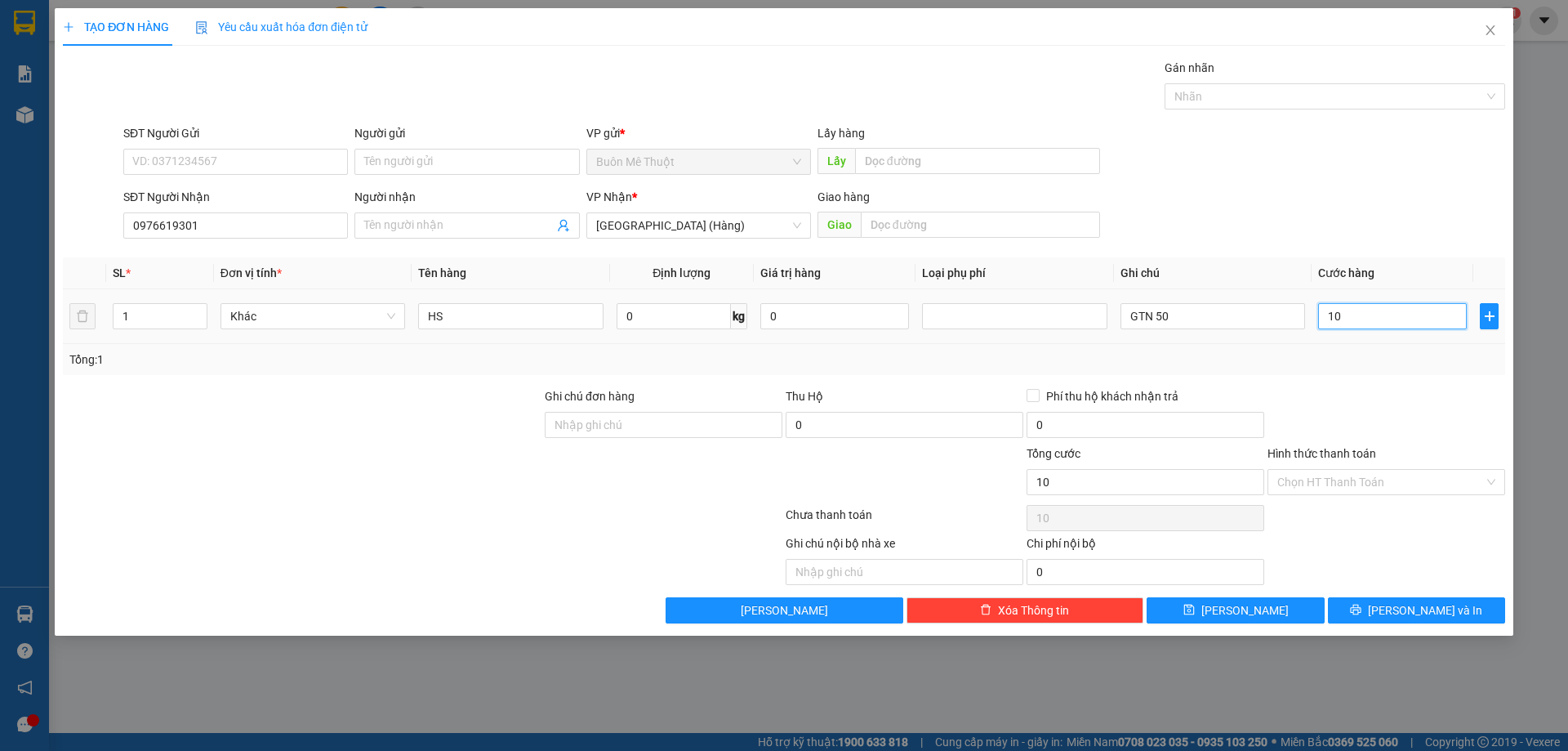
type input "100"
type input "100.000"
click at [1365, 489] on input "Hình thức thanh toán" at bounding box center [1380, 482] width 206 height 24
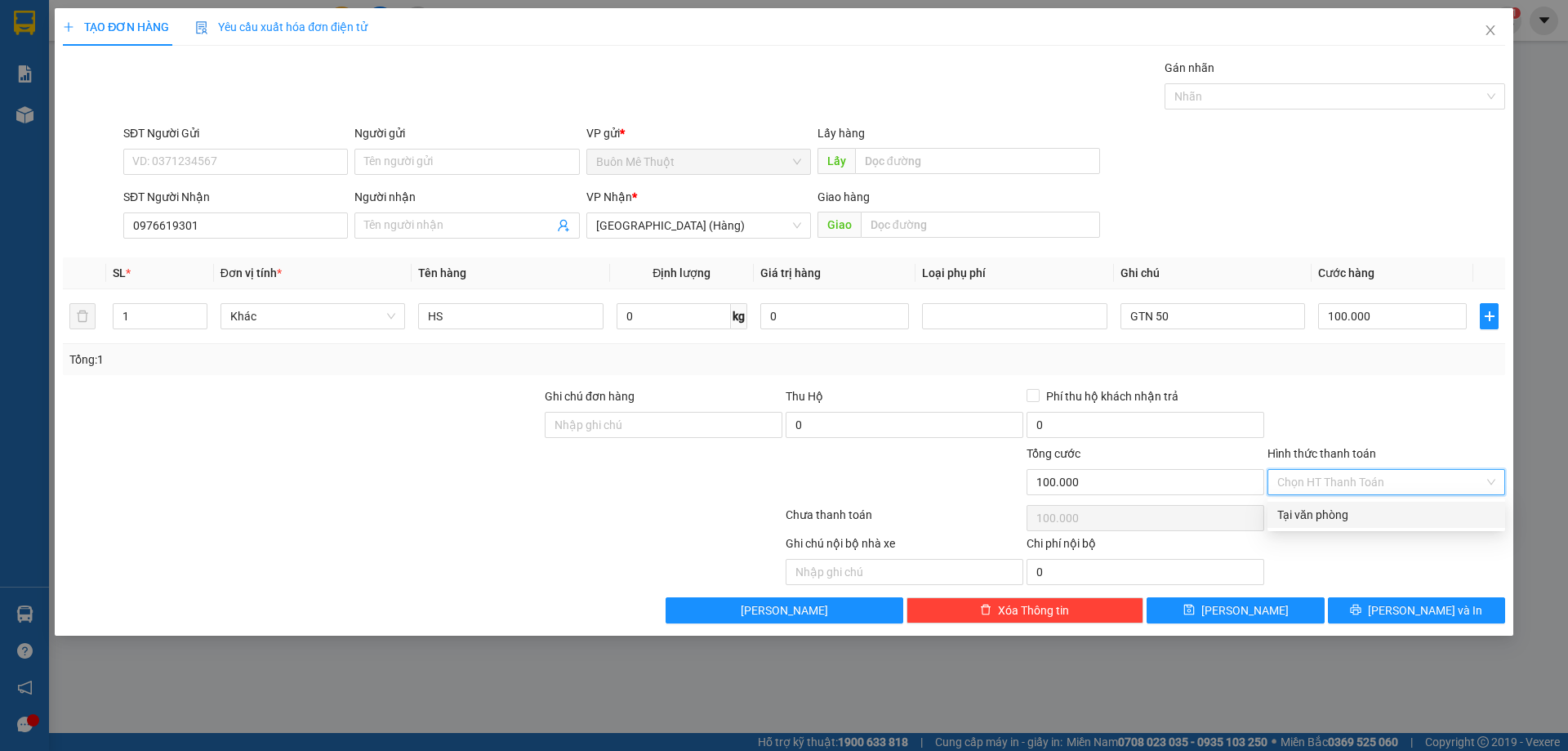
click at [1364, 508] on div "Tại văn phòng" at bounding box center [1386, 515] width 218 height 18
type input "0"
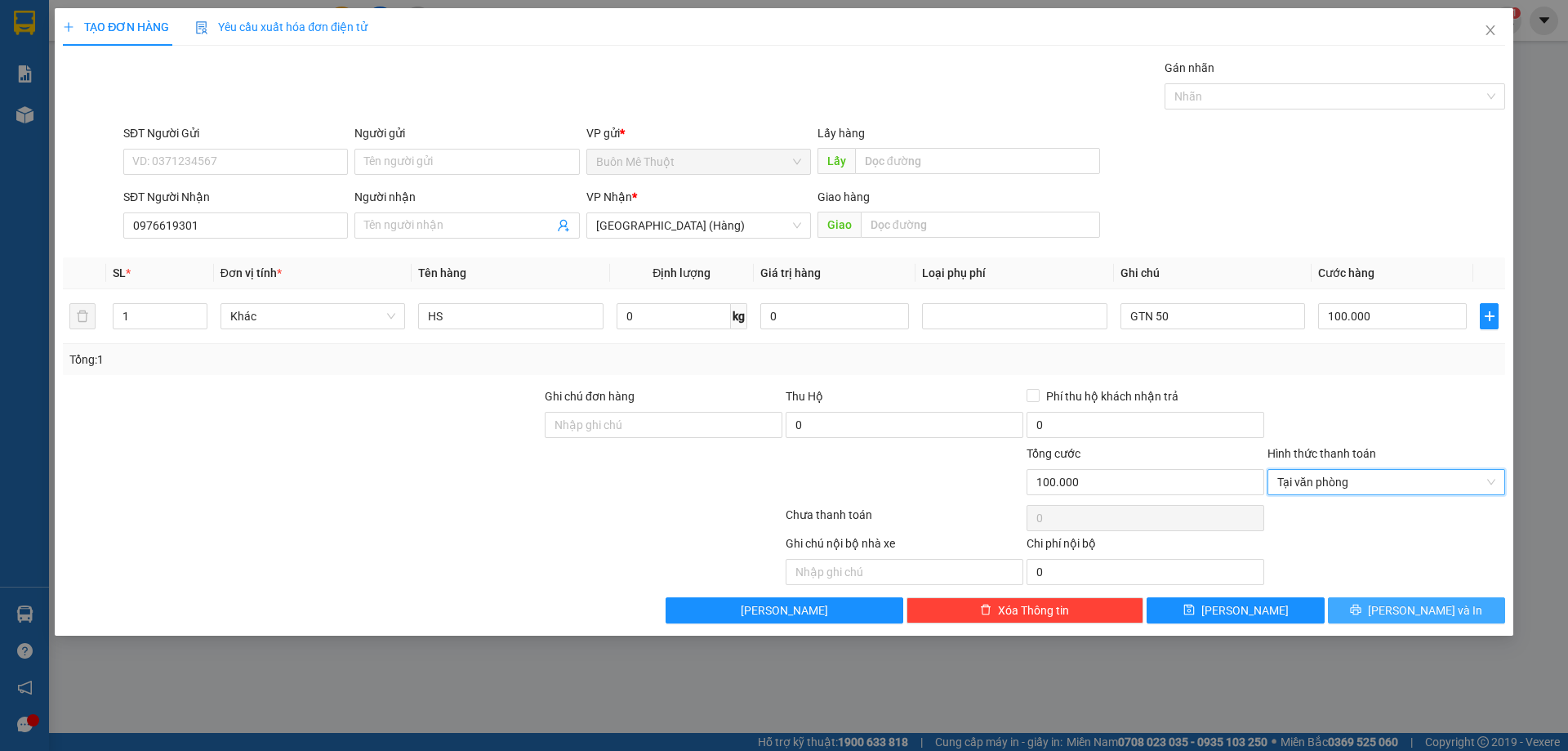
click at [1378, 597] on button "[PERSON_NAME] và In" at bounding box center [1416, 610] width 178 height 26
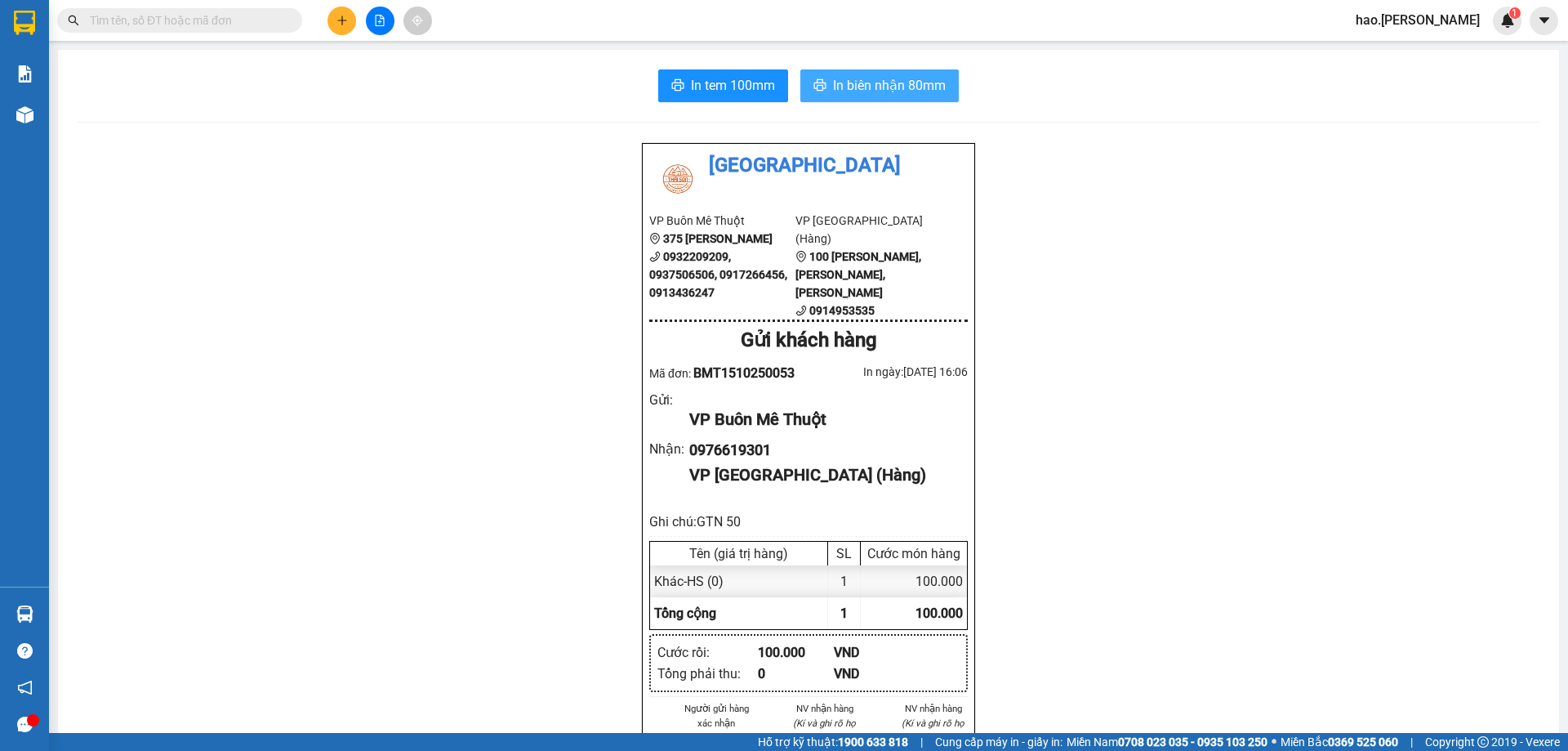
click at [815, 90] on icon "printer" at bounding box center [820, 85] width 12 height 11
click at [339, 30] on button at bounding box center [341, 20] width 29 height 29
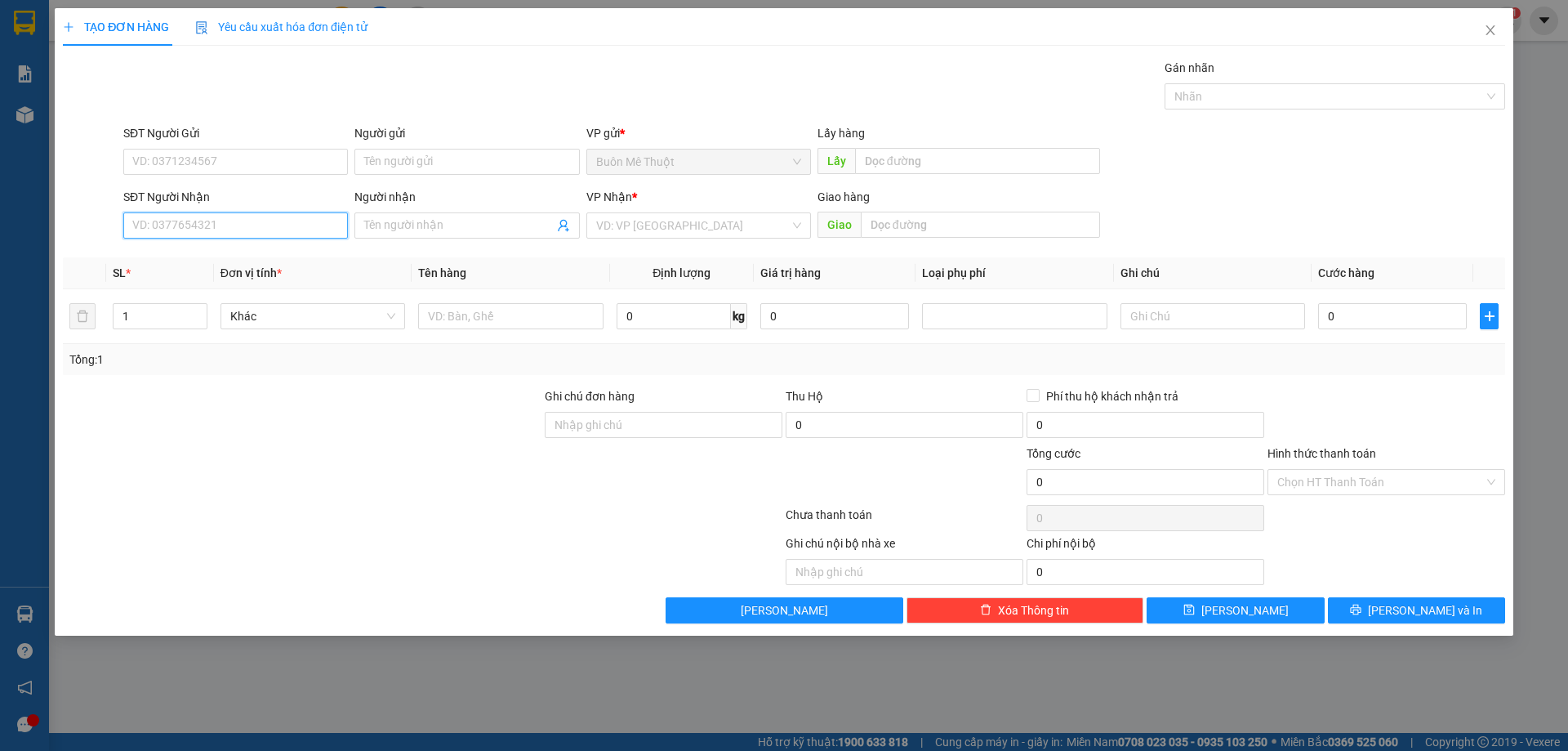
click at [213, 222] on input "SĐT Người Nhận" at bounding box center [236, 225] width 225 height 26
type input "0905628444"
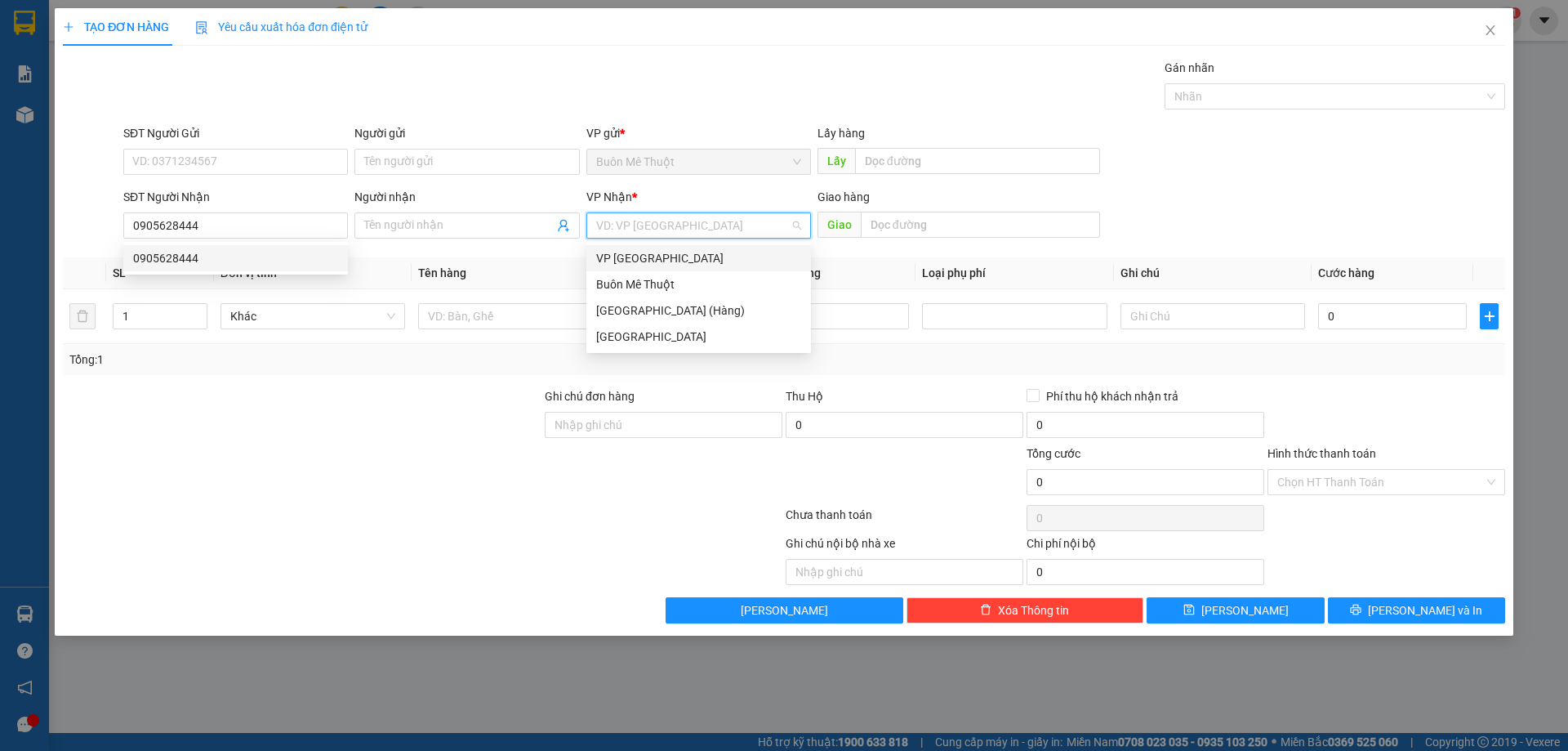
click at [626, 221] on input "search" at bounding box center [693, 225] width 193 height 24
click at [285, 264] on th "Đơn vị tính *" at bounding box center [312, 274] width 198 height 32
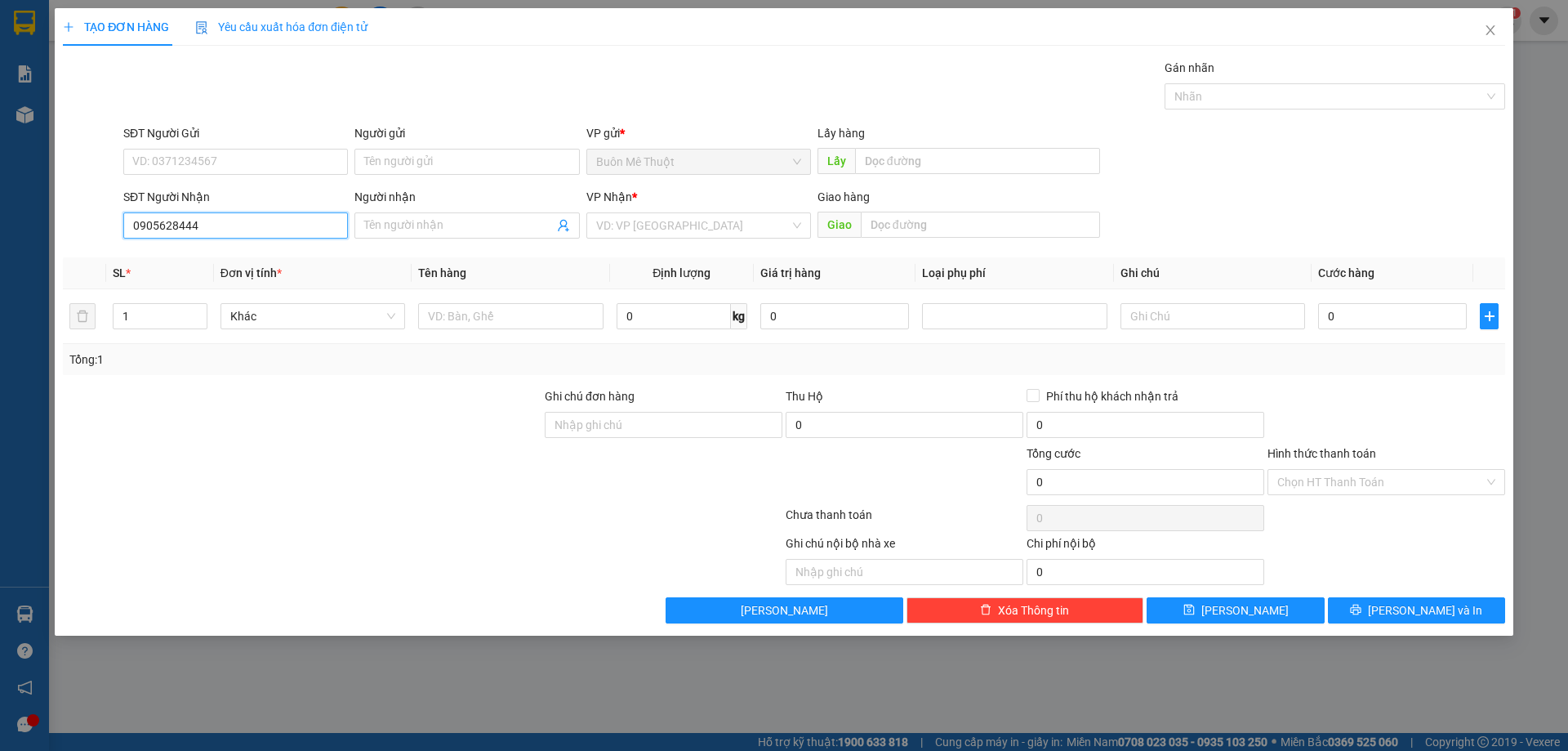
click at [287, 233] on input "0905628444" at bounding box center [236, 225] width 225 height 26
click at [254, 258] on div "0905628444" at bounding box center [235, 258] width 205 height 18
type input "bv [GEOGRAPHIC_DATA]"
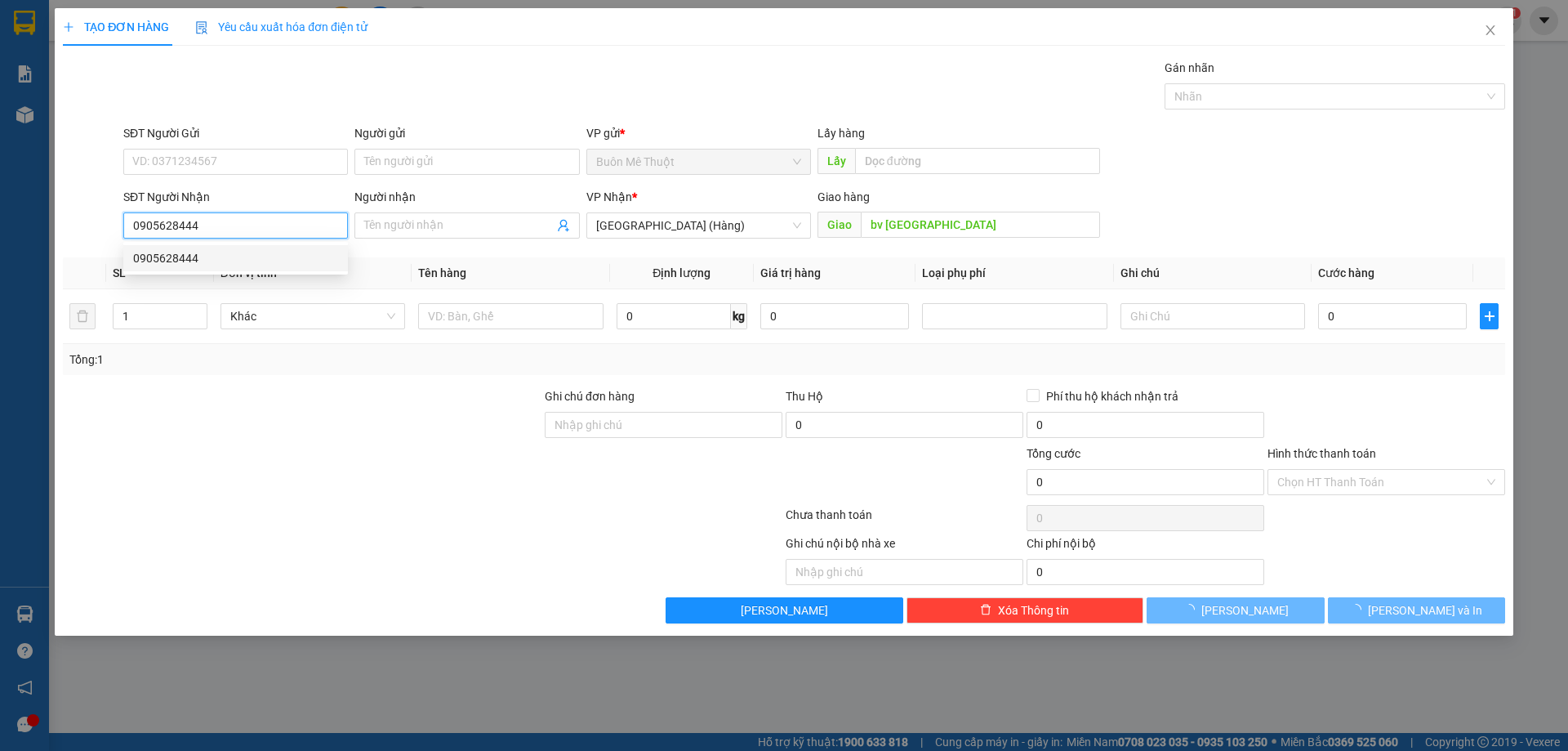
type input "50.000"
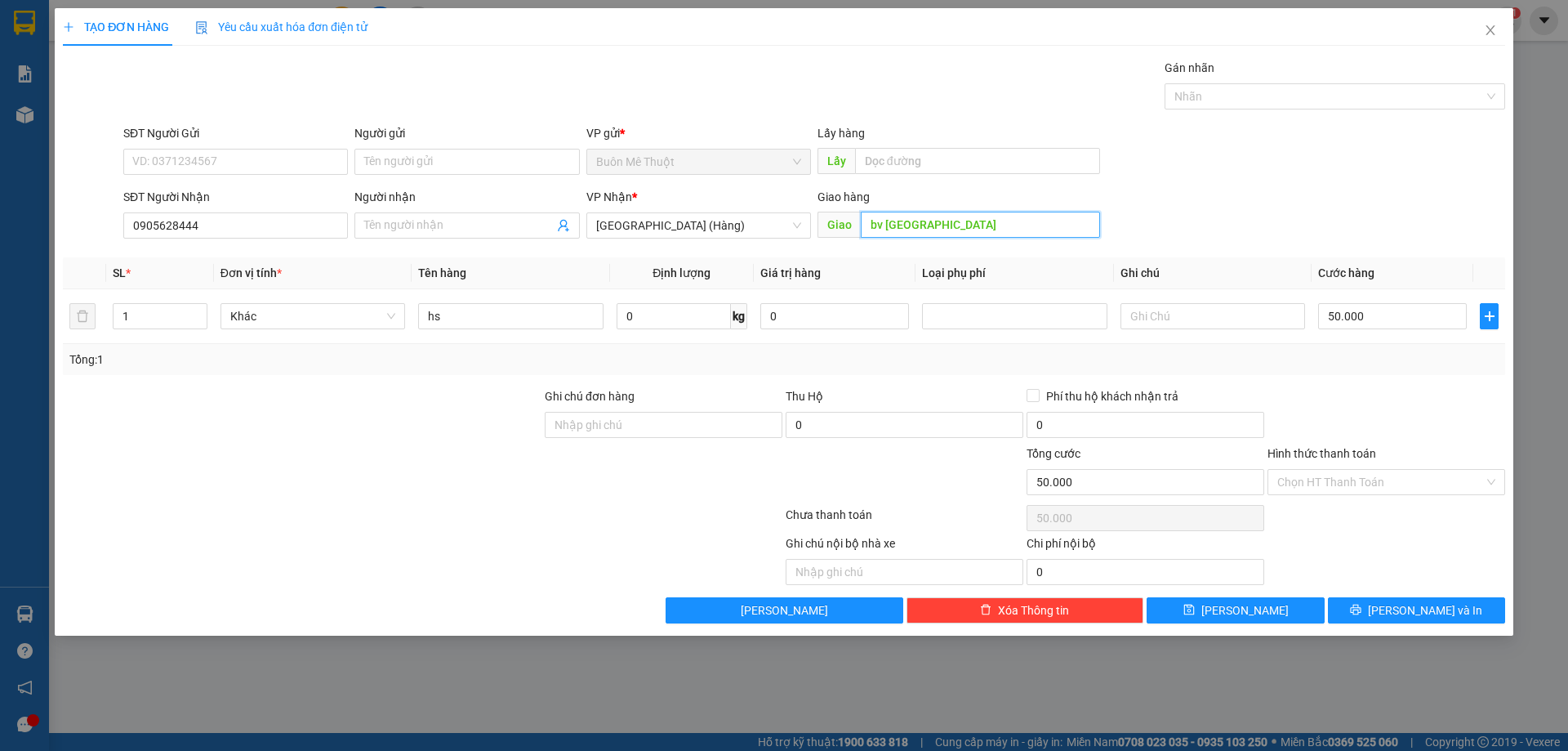
click at [941, 221] on input "bv [GEOGRAPHIC_DATA]" at bounding box center [980, 224] width 239 height 26
type input "b"
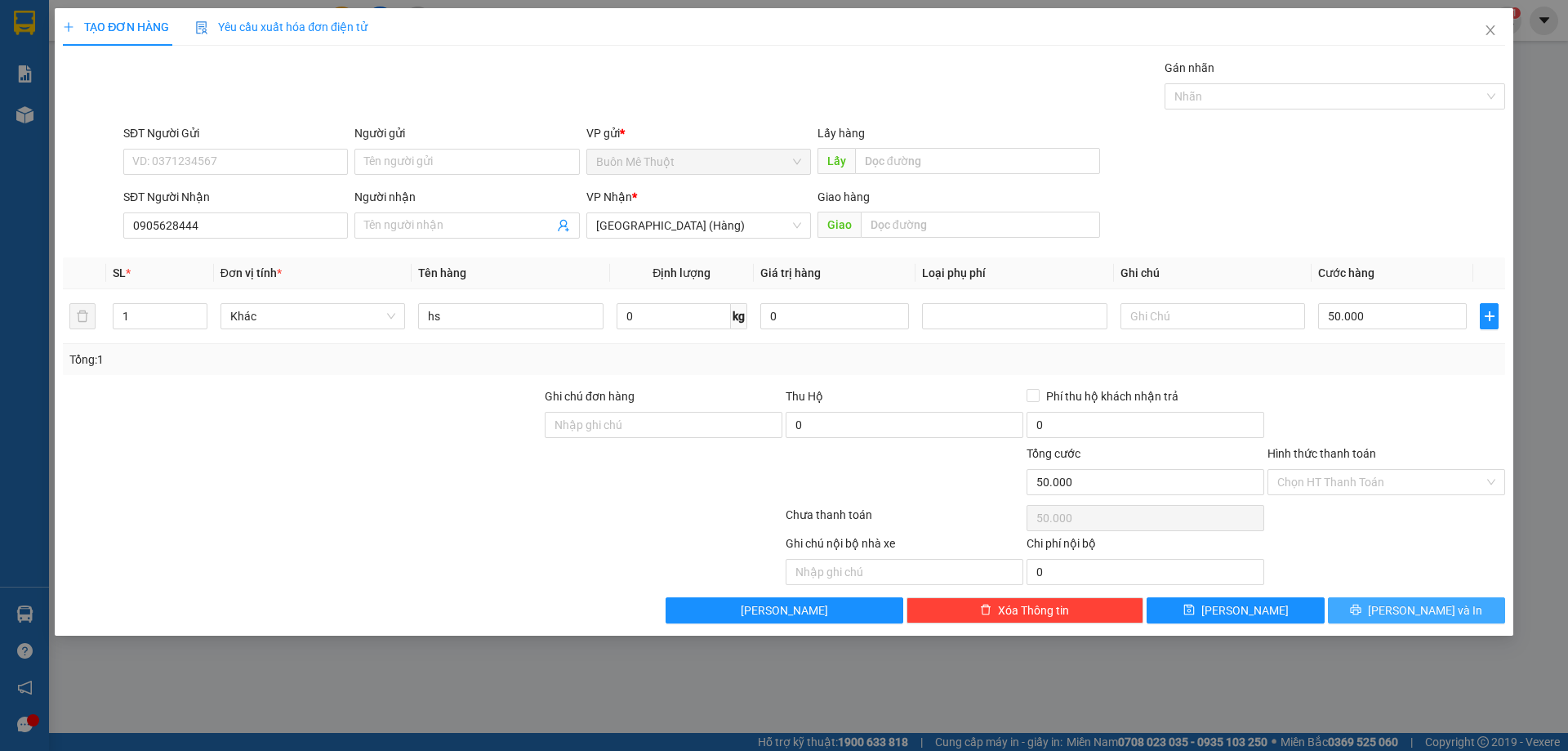
click at [1420, 607] on span "[PERSON_NAME] và In" at bounding box center [1425, 610] width 114 height 18
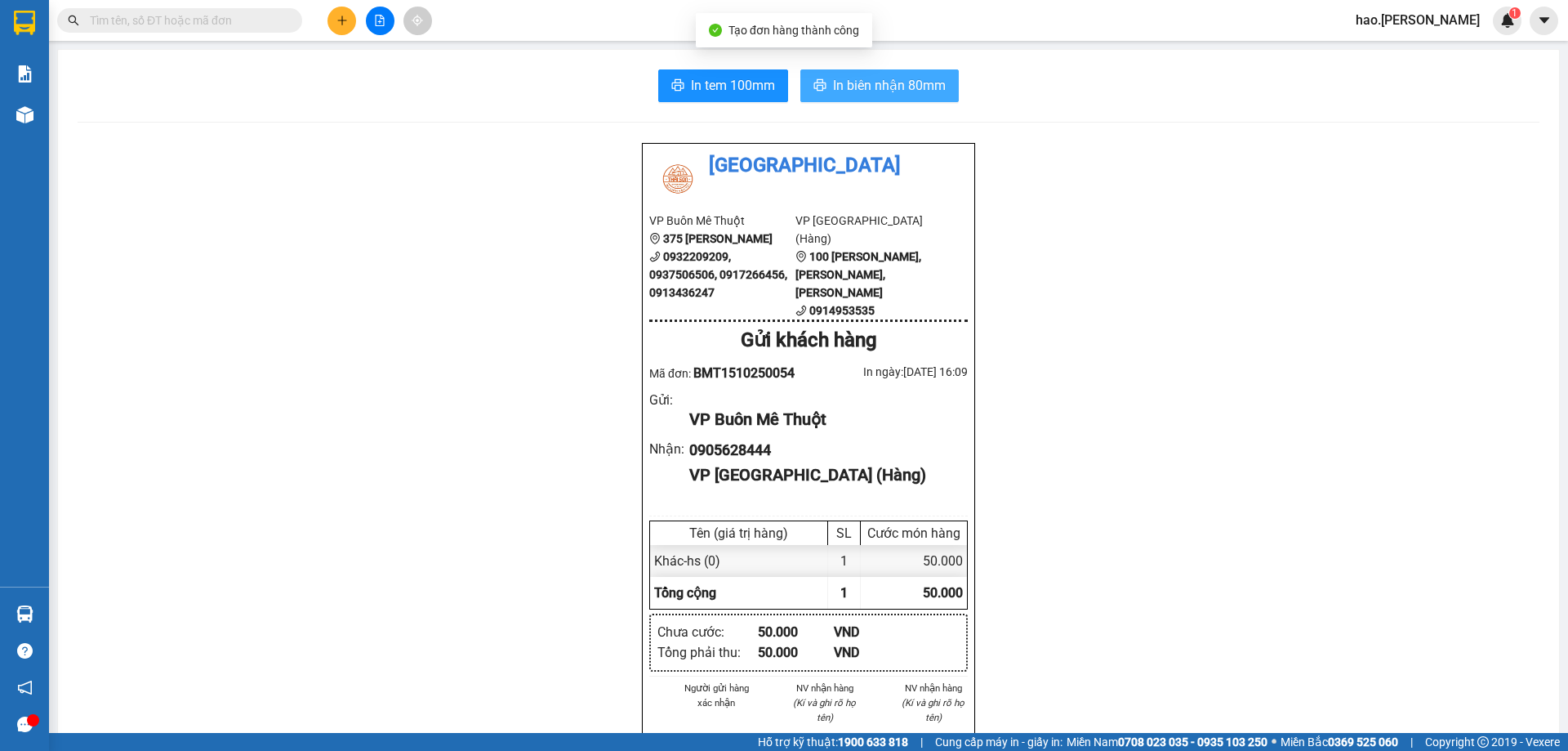
click at [888, 88] on span "In biên nhận 80mm" at bounding box center [889, 86] width 113 height 20
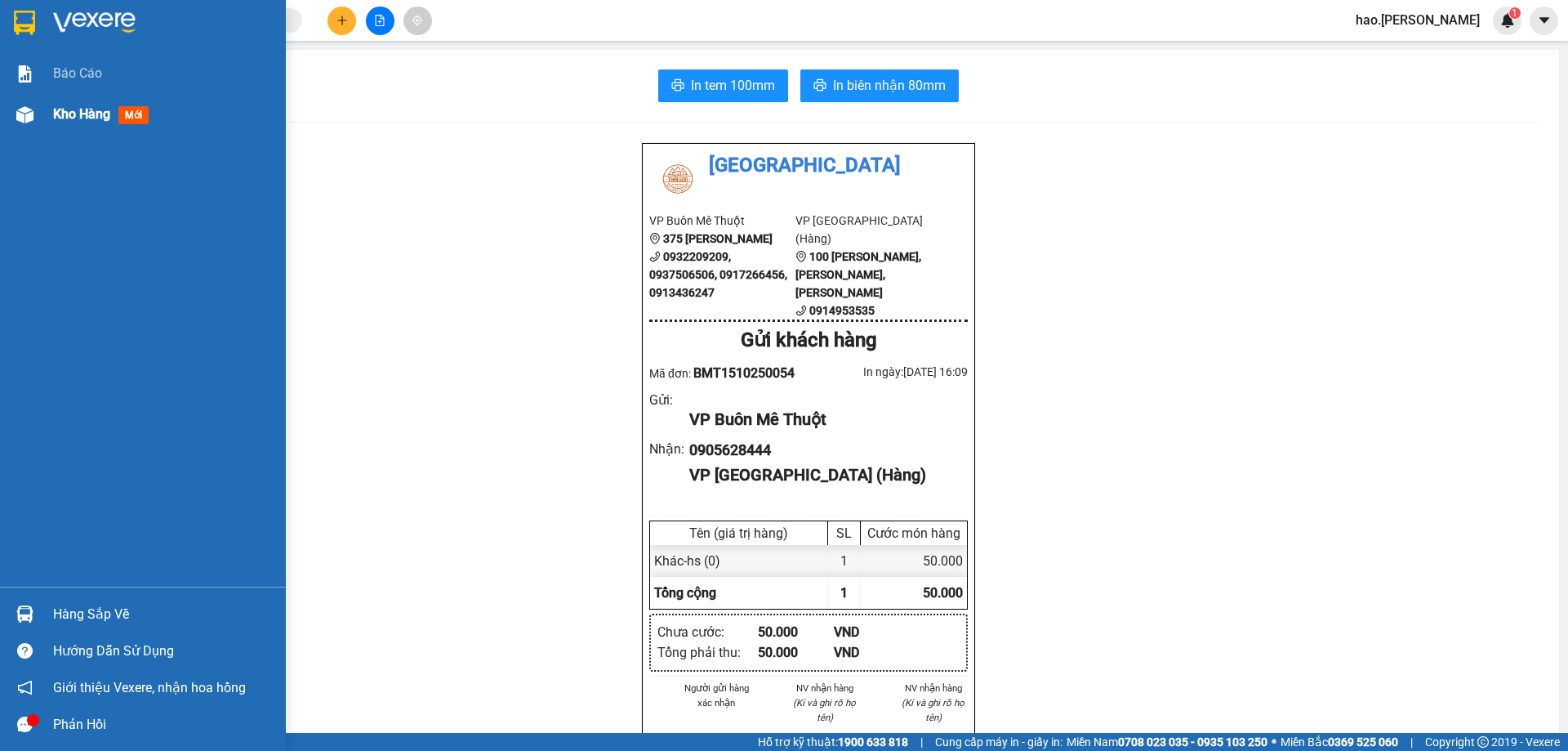
click at [41, 113] on div "Kho hàng mới" at bounding box center [142, 114] width 286 height 41
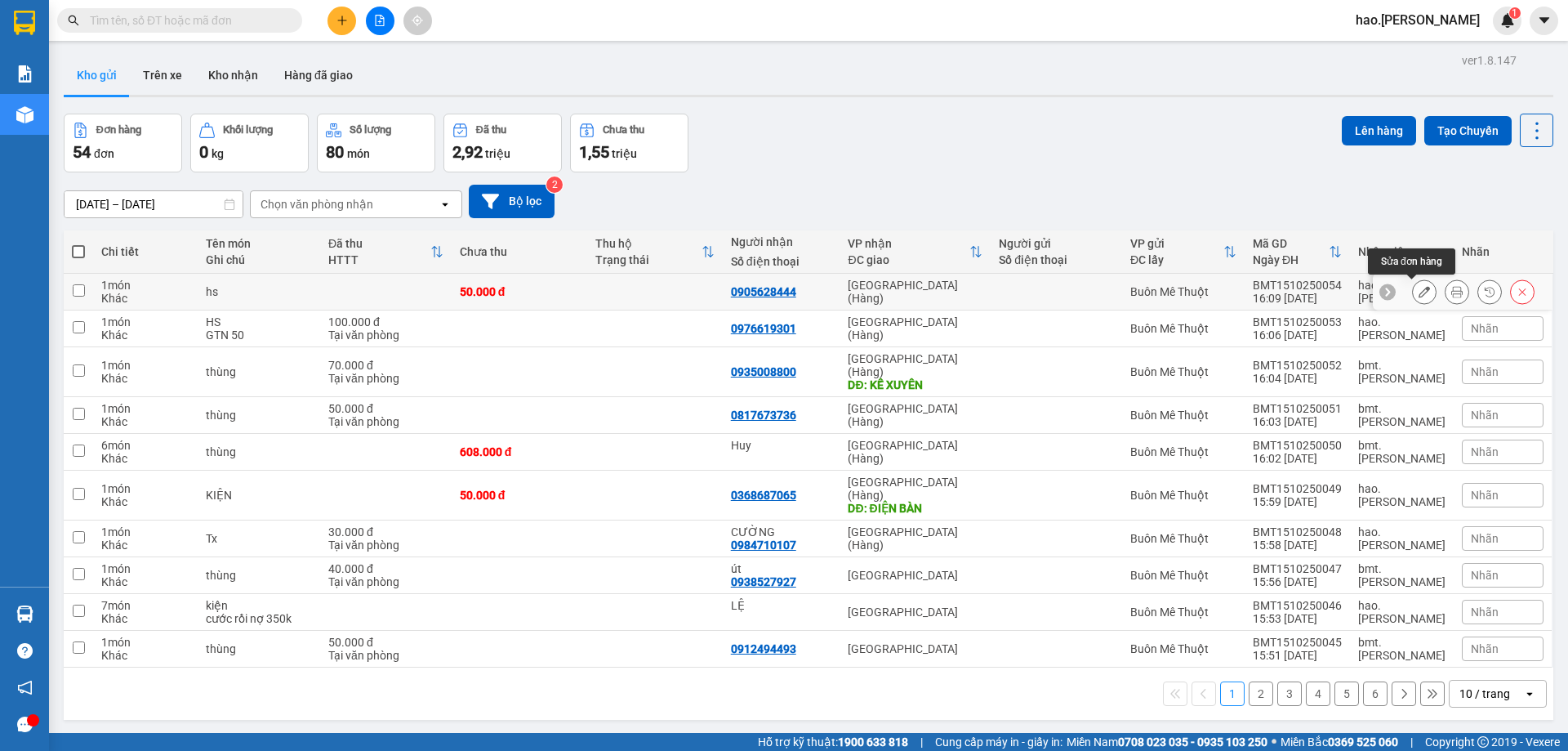
click at [1418, 292] on icon at bounding box center [1424, 291] width 11 height 11
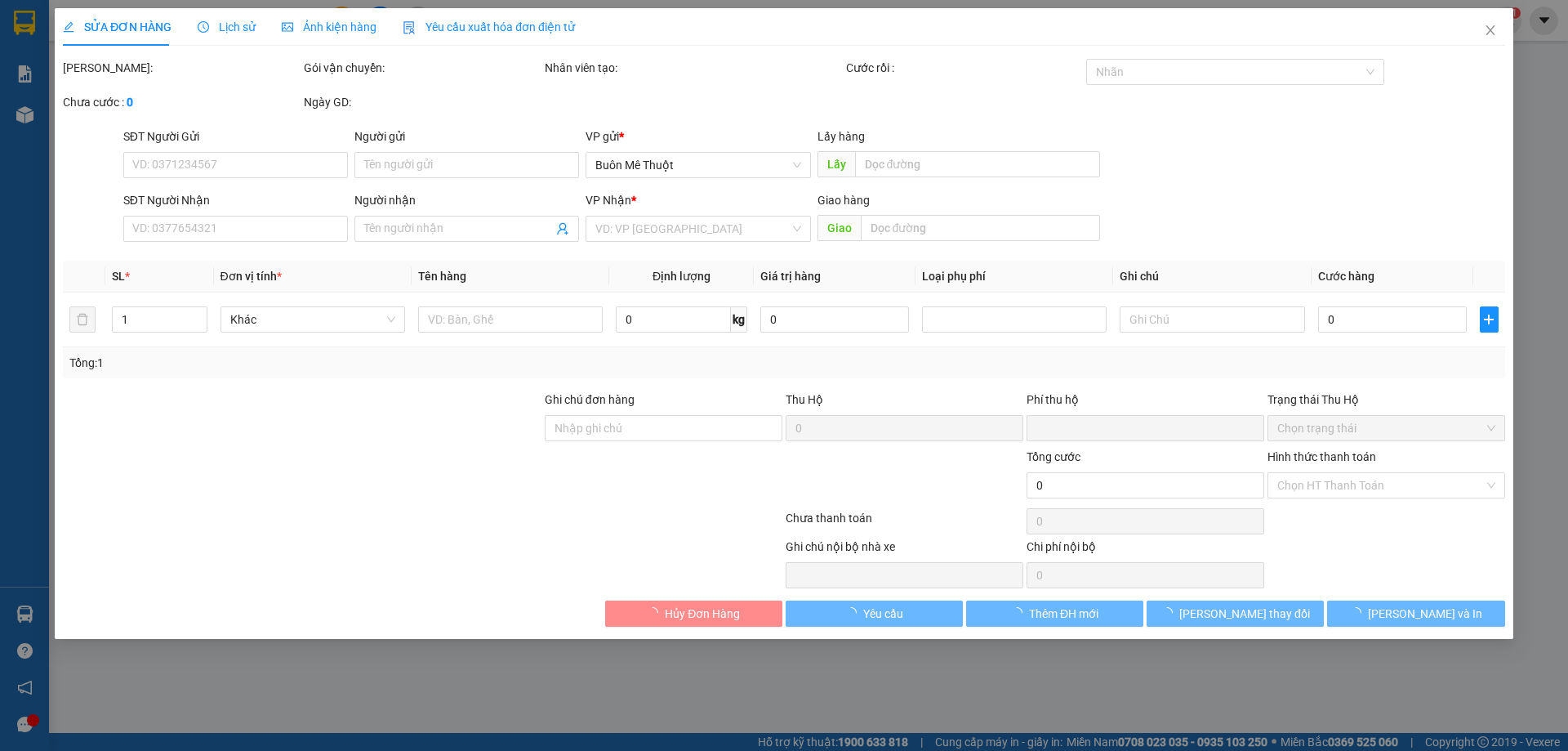
type input "0905628444"
type input "0"
type input "50.000"
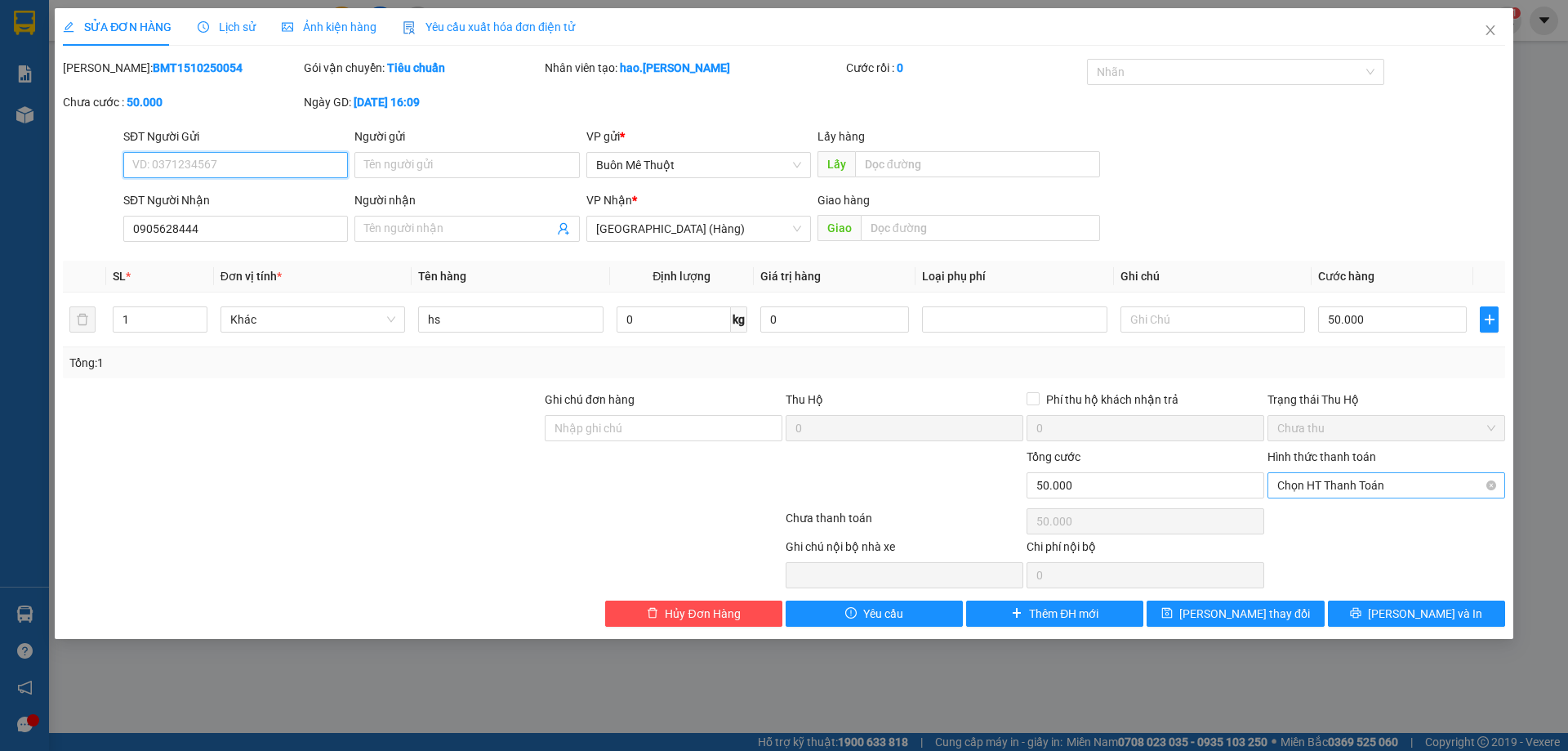
click at [1389, 488] on span "Chọn HT Thanh Toán" at bounding box center [1386, 485] width 218 height 24
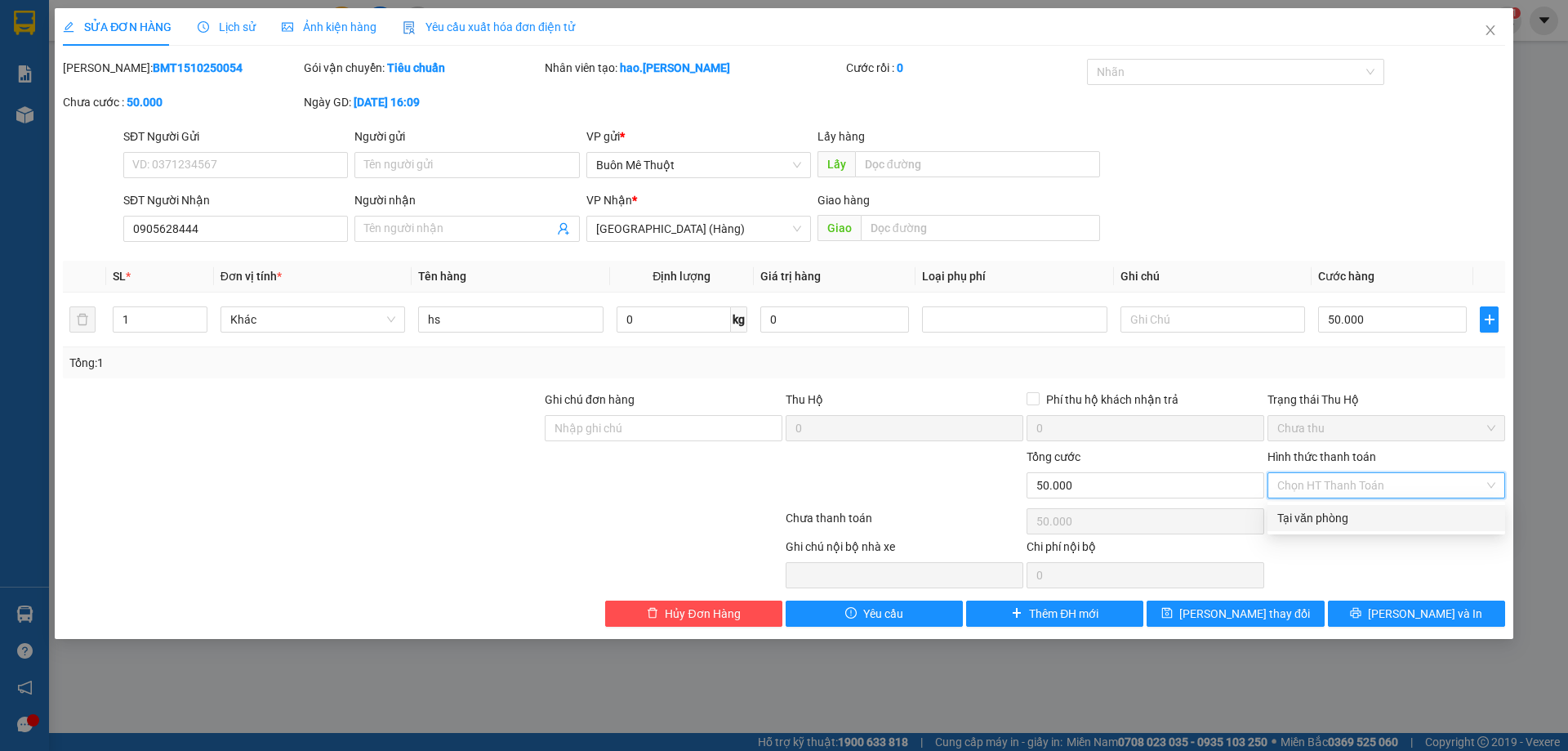
click at [1363, 519] on div "Tại văn phòng" at bounding box center [1386, 517] width 218 height 18
type input "0"
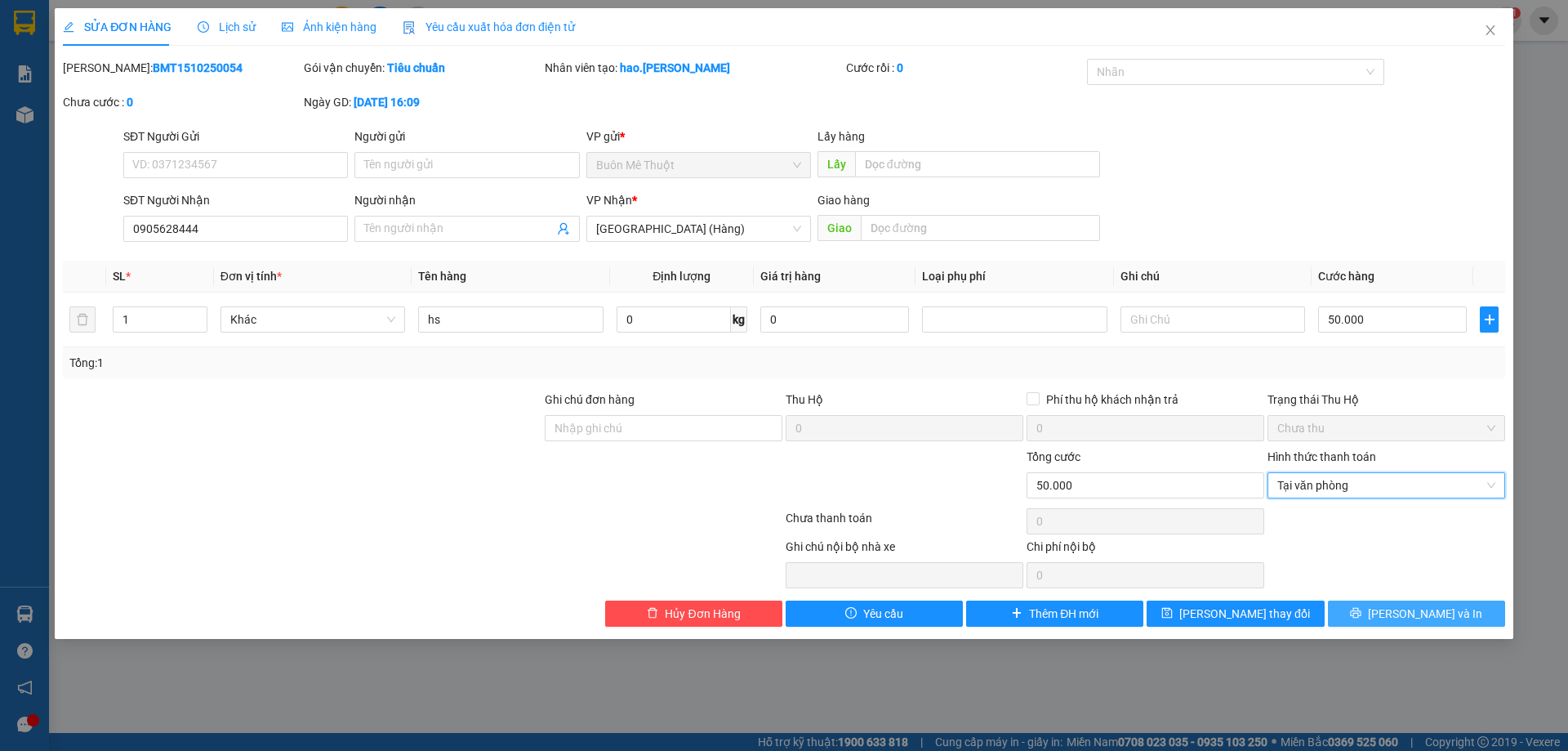
click at [1375, 617] on button "[PERSON_NAME] và In" at bounding box center [1416, 613] width 178 height 26
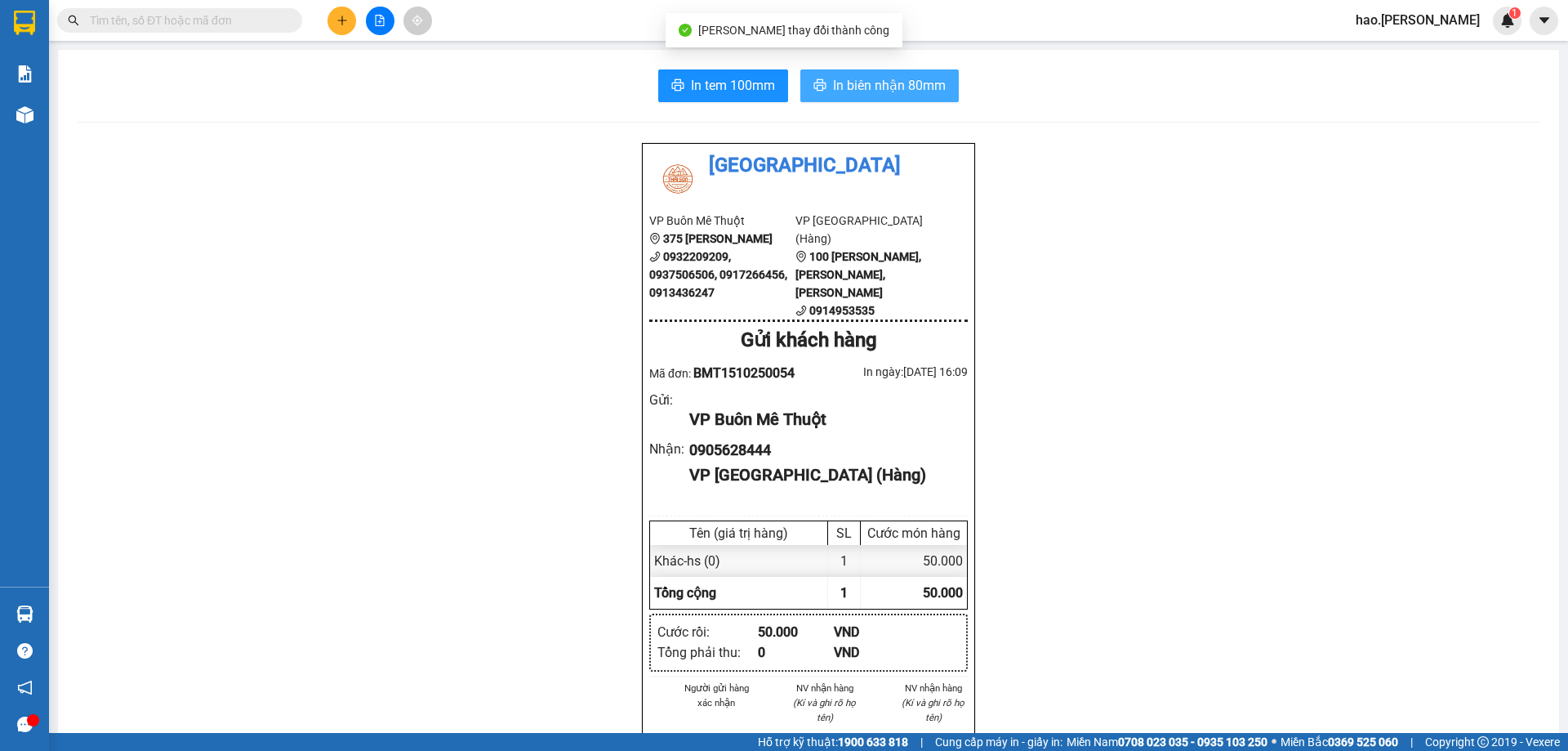
click at [853, 90] on span "In biên nhận 80mm" at bounding box center [889, 86] width 113 height 20
